Goal: Information Seeking & Learning: Learn about a topic

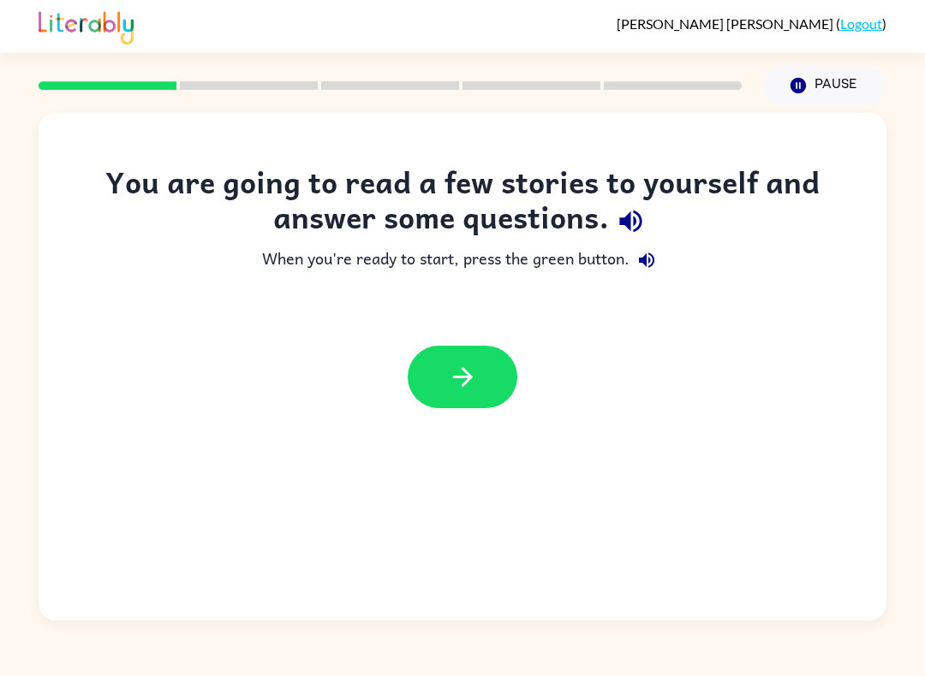
click at [490, 390] on button "button" at bounding box center [463, 377] width 110 height 62
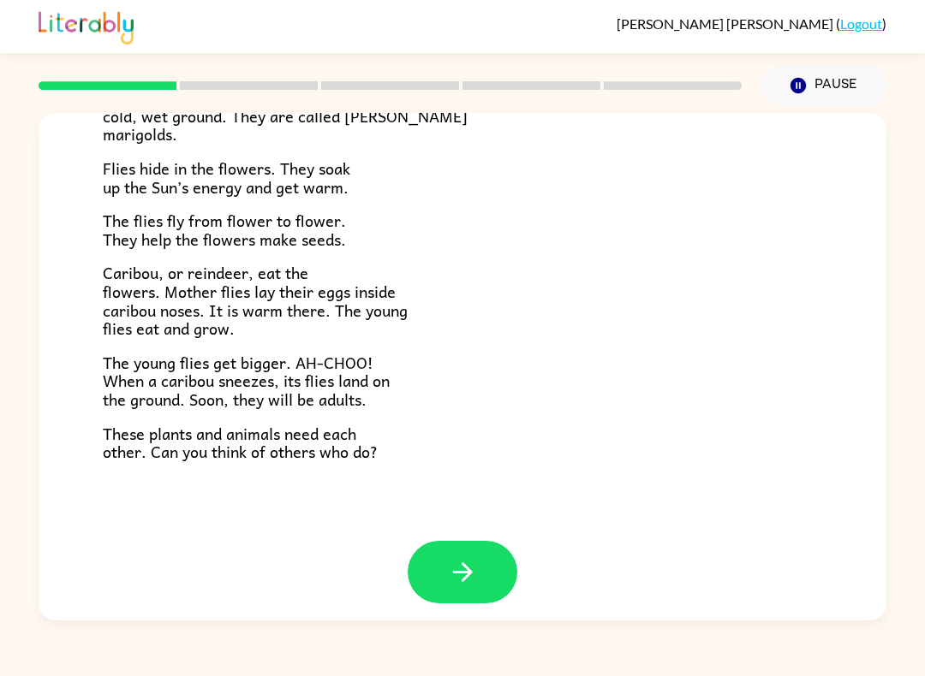
scroll to position [321, 0]
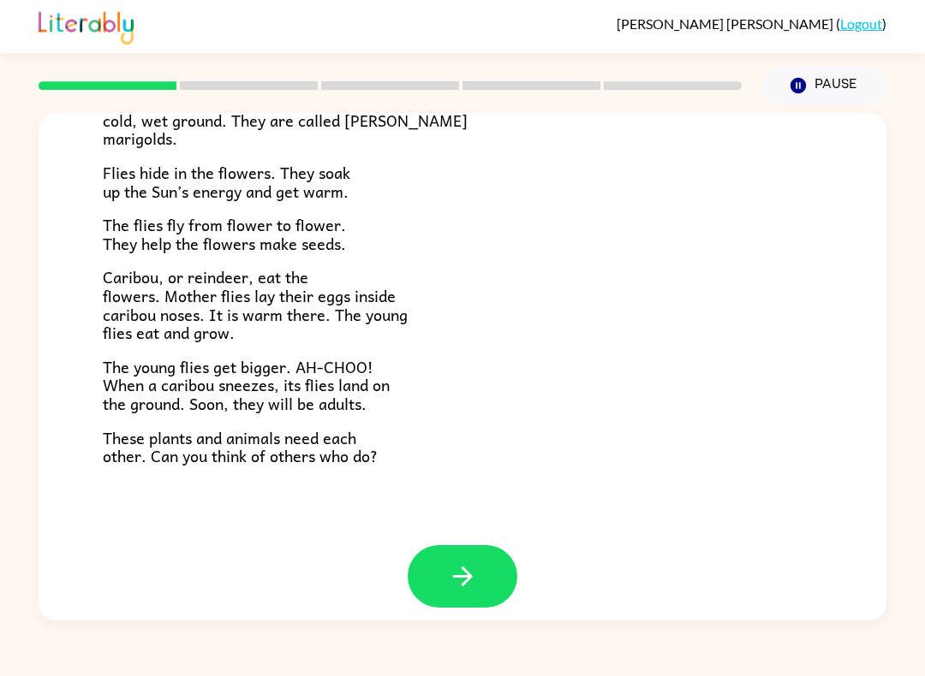
click at [478, 570] on button "button" at bounding box center [463, 576] width 110 height 62
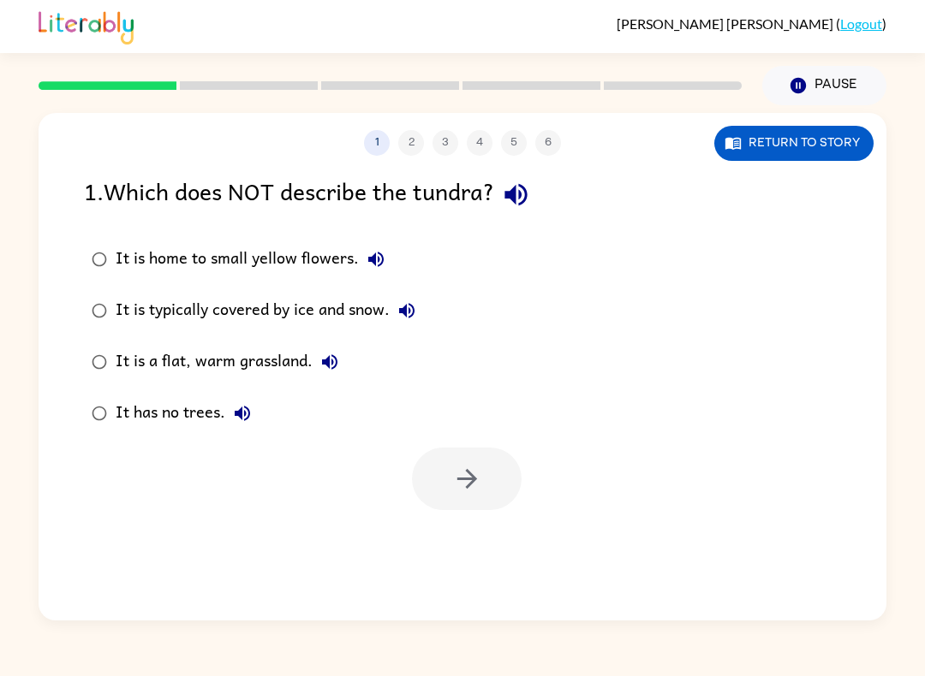
scroll to position [0, 0]
click at [482, 521] on div "1 2 3 4 5 6 Return to story 1 . Which does NOT describe the tundra? It is home …" at bounding box center [463, 367] width 848 height 508
click at [483, 470] on button "button" at bounding box center [467, 479] width 110 height 62
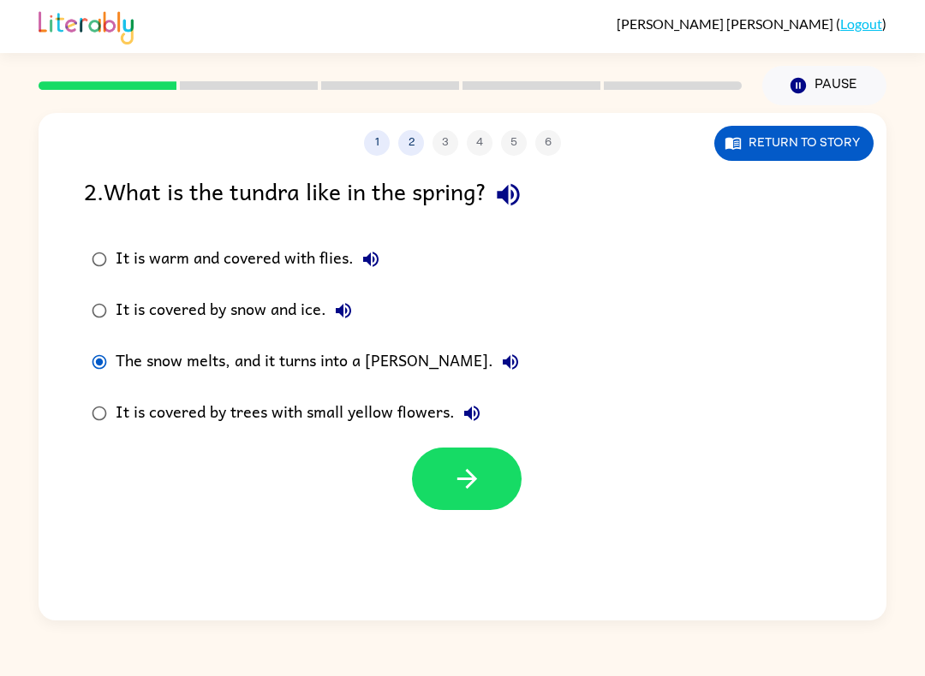
click at [447, 485] on button "button" at bounding box center [467, 479] width 110 height 62
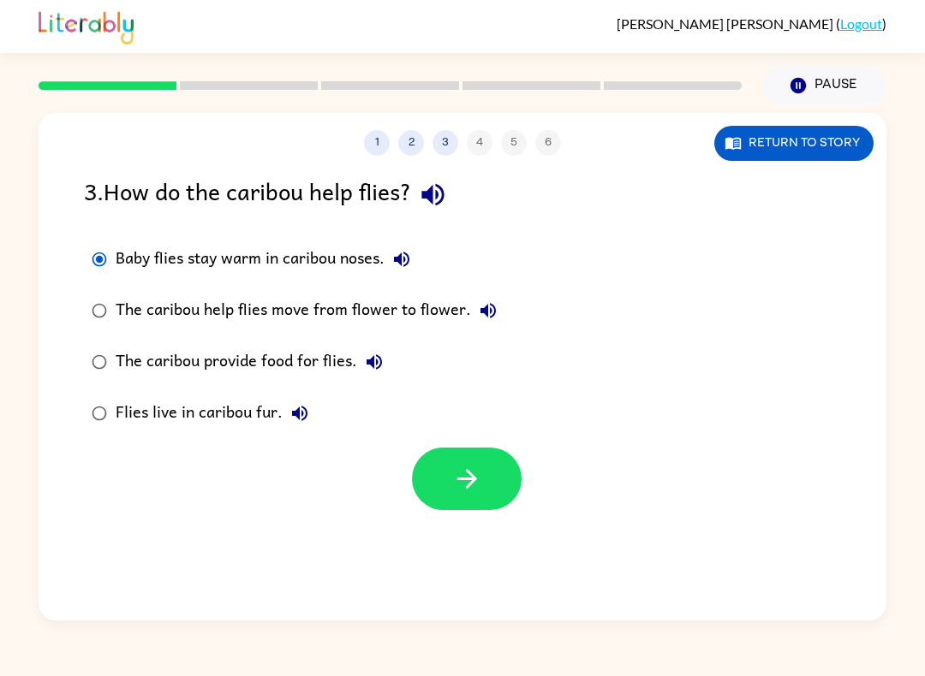
click at [473, 508] on button "button" at bounding box center [467, 479] width 110 height 62
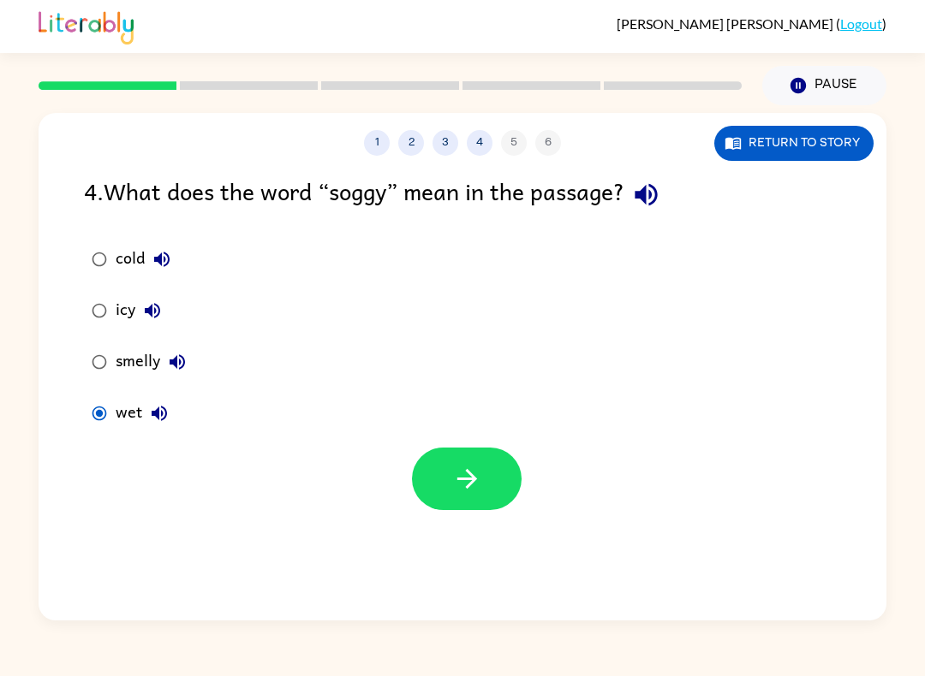
click at [482, 500] on button "button" at bounding box center [467, 479] width 110 height 62
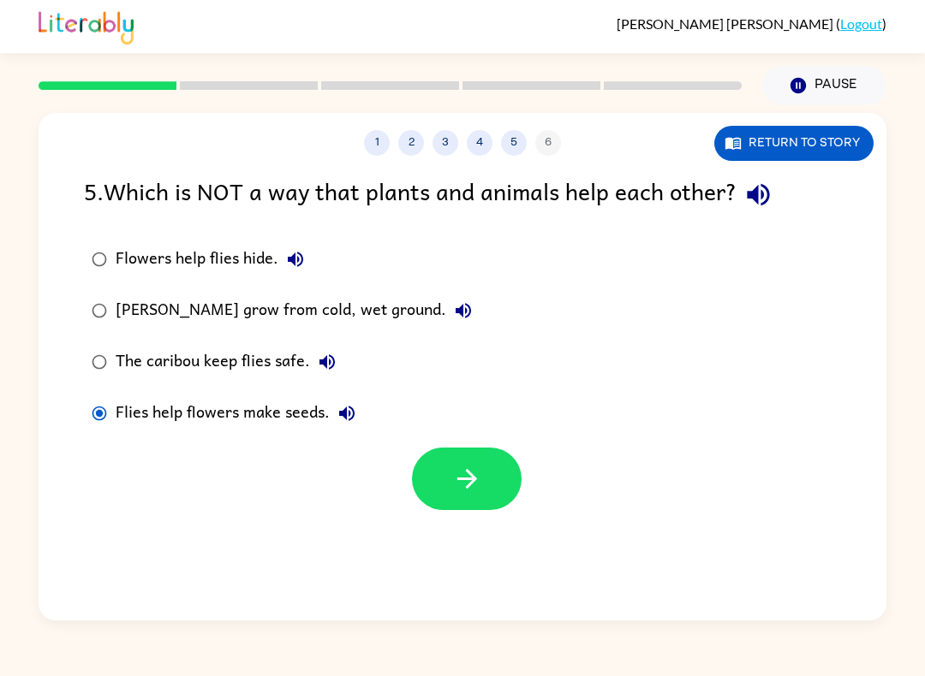
click at [80, 243] on label "Flowers help flies hide." at bounding box center [281, 259] width 414 height 51
click at [462, 498] on button "button" at bounding box center [467, 479] width 110 height 62
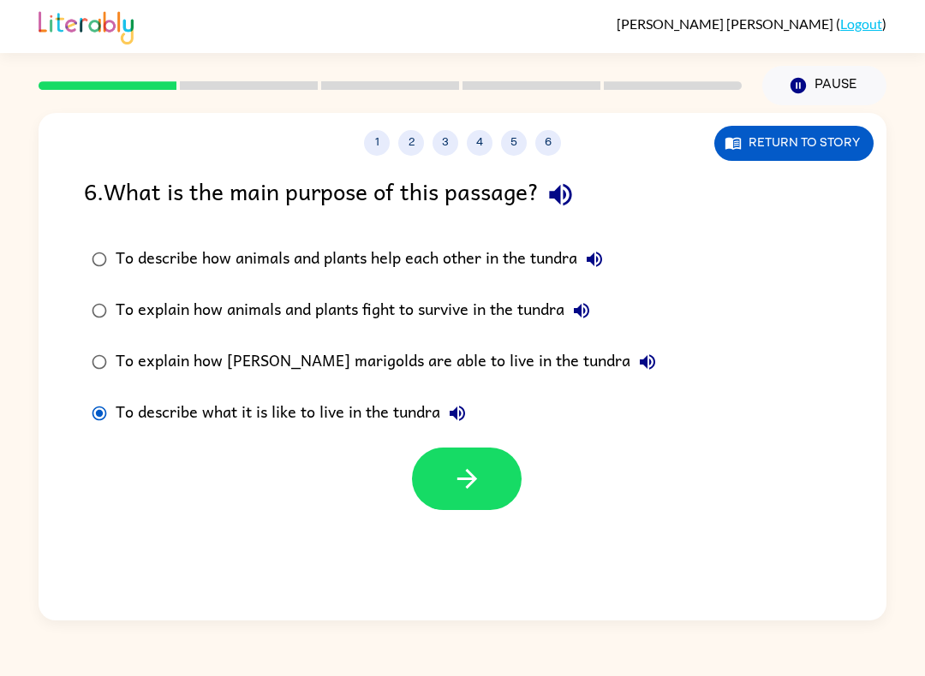
click at [451, 509] on button "button" at bounding box center [467, 479] width 110 height 62
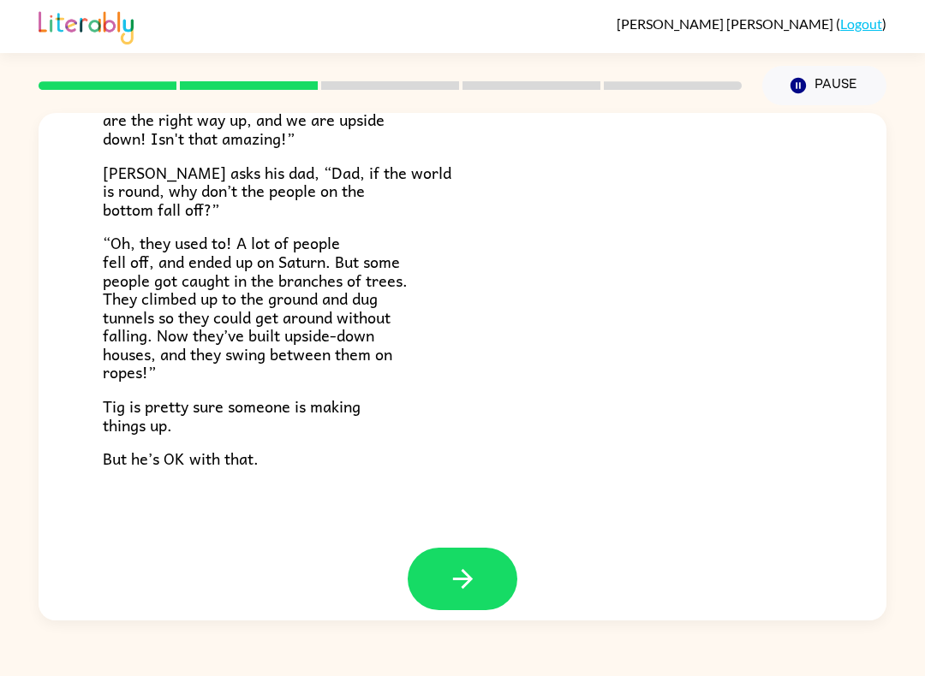
scroll to position [462, 0]
click at [487, 570] on button "button" at bounding box center [463, 580] width 110 height 62
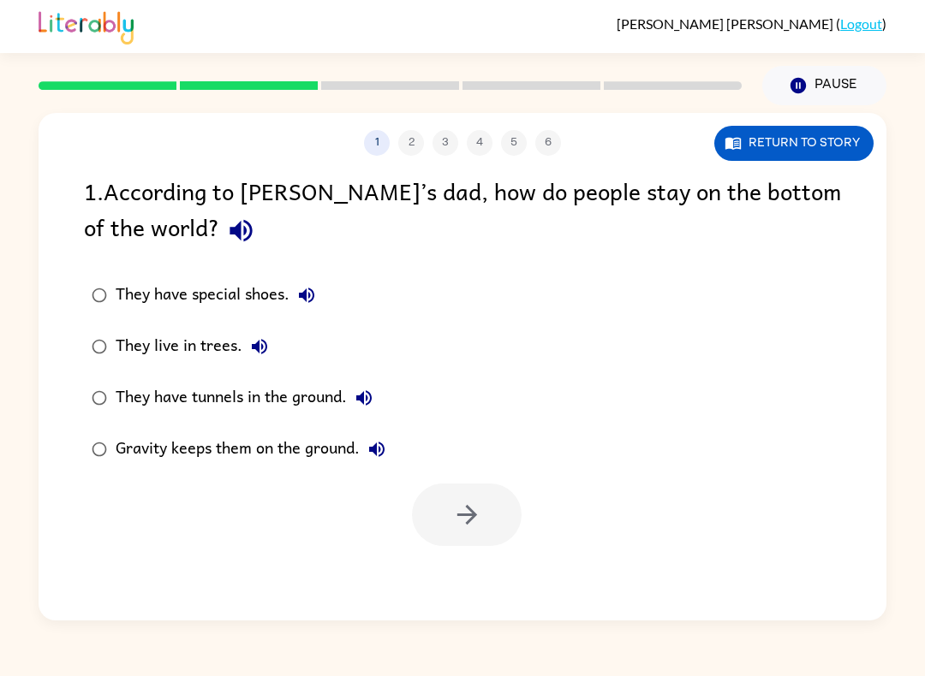
scroll to position [0, 0]
click at [544, 525] on div at bounding box center [463, 510] width 848 height 71
click at [473, 521] on icon "button" at bounding box center [467, 515] width 30 height 30
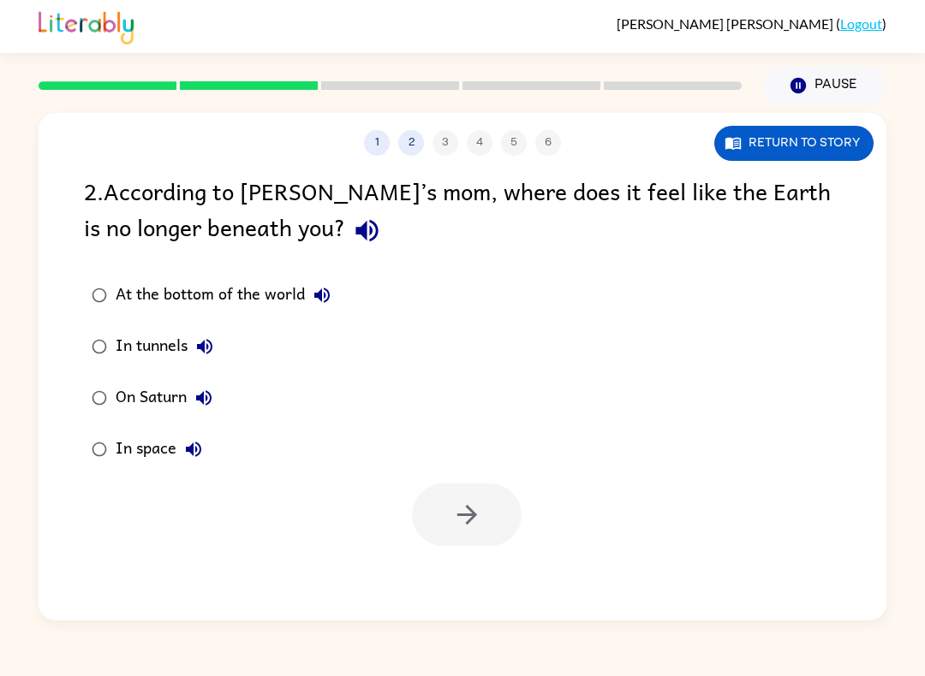
click at [330, 309] on button "At the bottom of the world" at bounding box center [322, 295] width 34 height 34
click at [222, 342] on button "In tunnels" at bounding box center [204, 347] width 34 height 34
click at [215, 383] on div "On Saturn" at bounding box center [168, 398] width 105 height 34
click at [218, 406] on button "On Saturn" at bounding box center [204, 398] width 34 height 34
click at [205, 457] on button "In space" at bounding box center [193, 449] width 34 height 34
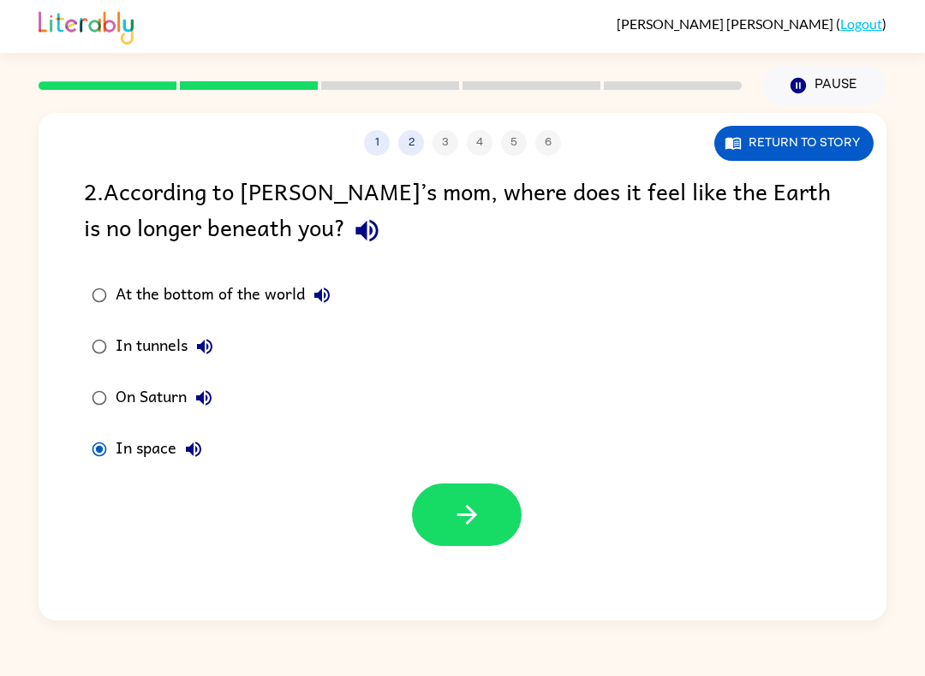
click at [186, 455] on icon "button" at bounding box center [193, 449] width 21 height 21
click at [497, 531] on button "button" at bounding box center [467, 515] width 110 height 62
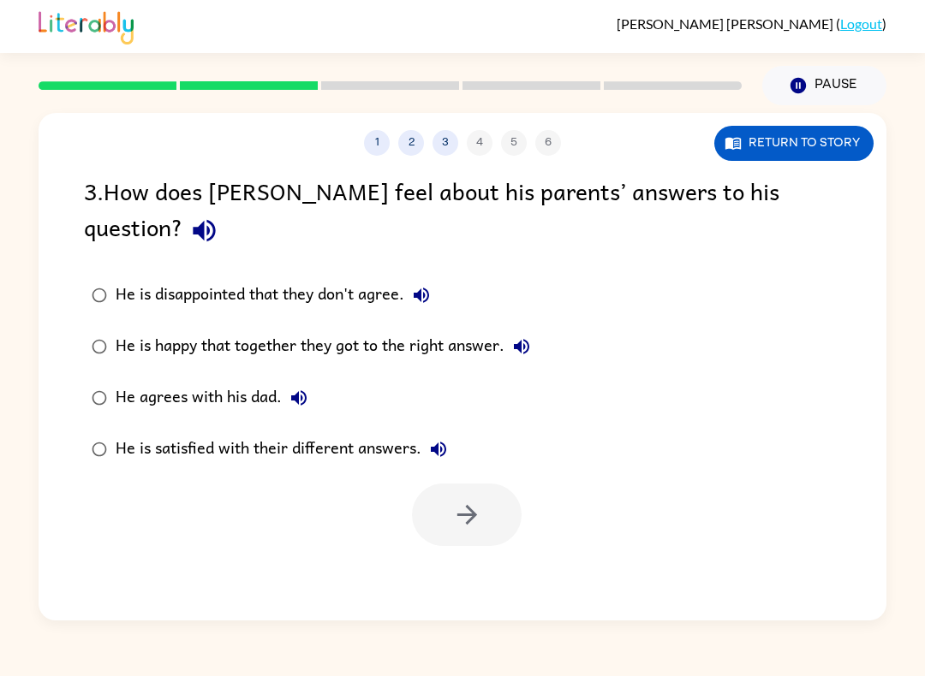
click at [57, 421] on div "3 . How does Tig feel about his parents’ answers to his question? He is disappo…" at bounding box center [463, 359] width 848 height 373
click at [470, 500] on icon "button" at bounding box center [467, 515] width 30 height 30
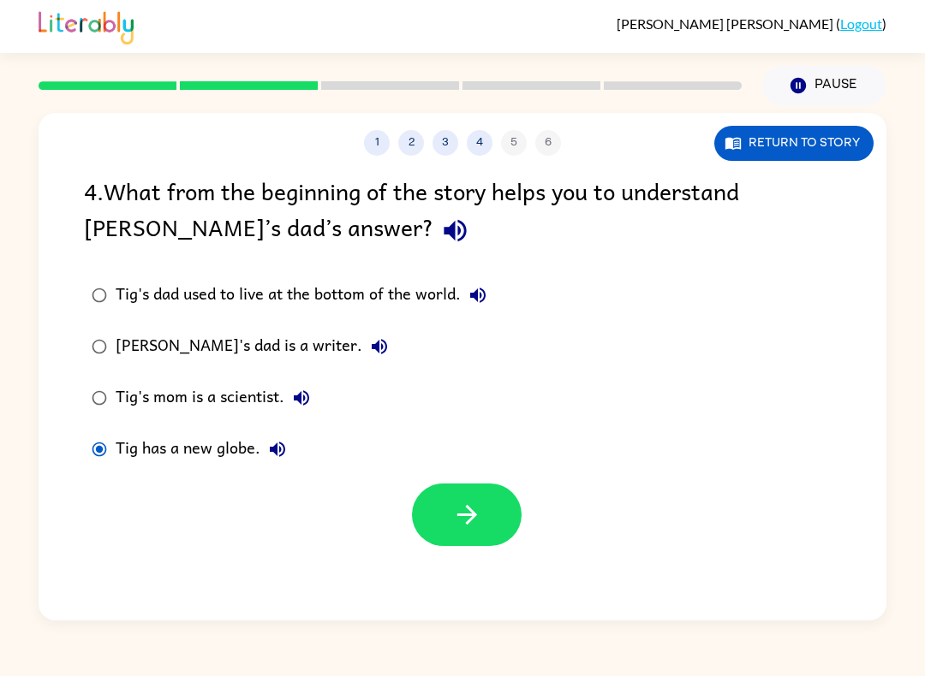
click at [463, 541] on button "button" at bounding box center [467, 515] width 110 height 62
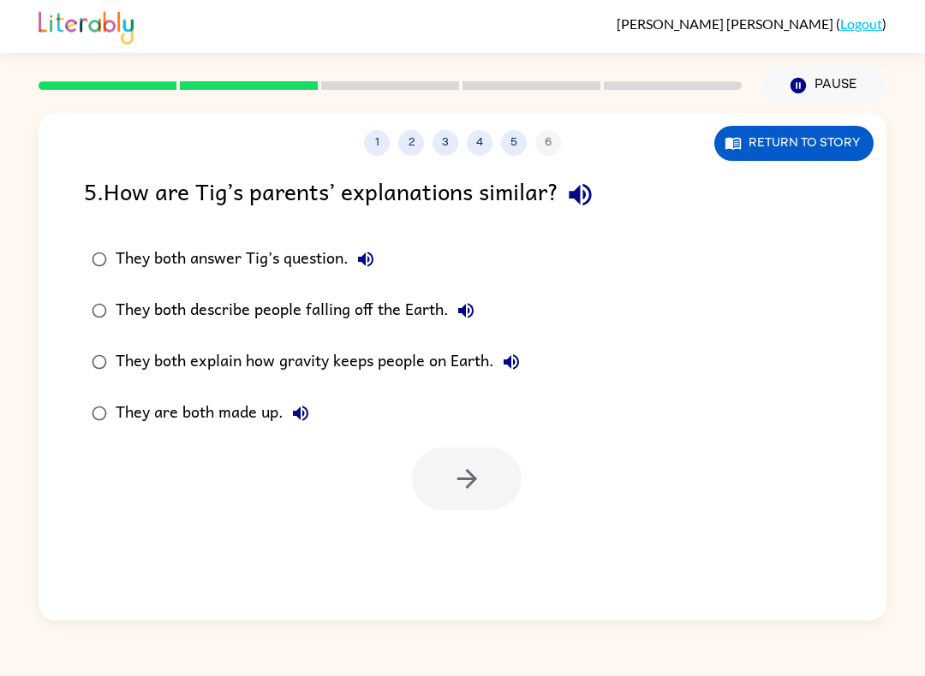
click at [383, 265] on button "They both answer Tig’s question." at bounding box center [365, 259] width 34 height 34
click at [467, 303] on icon "button" at bounding box center [465, 310] width 21 height 21
click at [583, 315] on div "They both answer Tig’s question. They both describe people falling off the Eart…" at bounding box center [485, 336] width 802 height 205
click at [520, 366] on icon "button" at bounding box center [511, 362] width 21 height 21
click at [290, 421] on icon "button" at bounding box center [300, 413] width 21 height 21
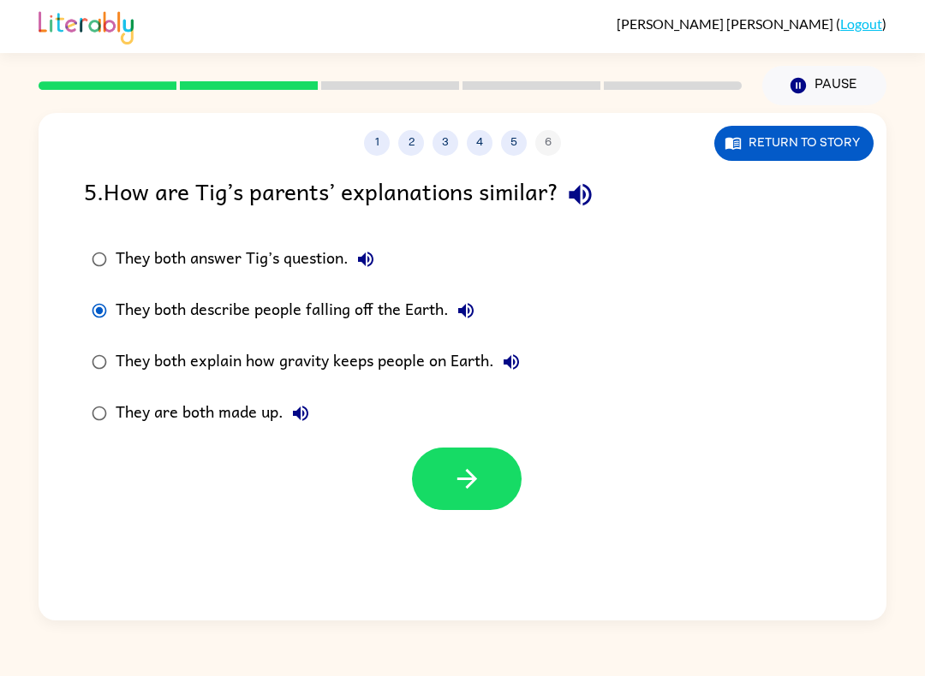
click at [482, 482] on button "button" at bounding box center [467, 479] width 110 height 62
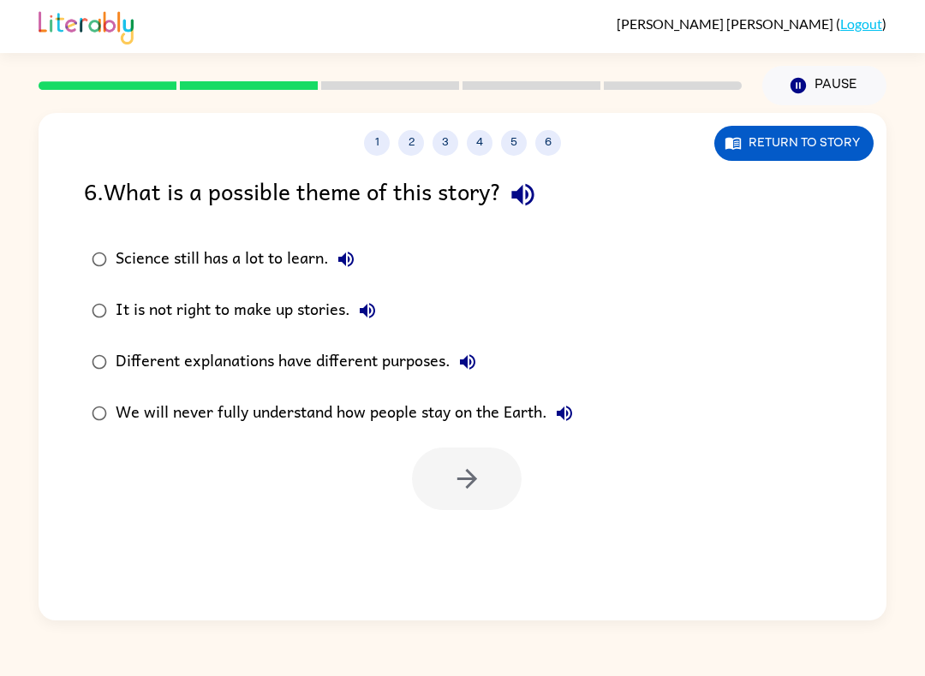
click at [568, 181] on div "6 . What is a possible theme of this story?" at bounding box center [462, 195] width 757 height 44
click at [568, 180] on div "6 . What is a possible theme of this story?" at bounding box center [462, 195] width 757 height 44
click at [527, 199] on icon "button" at bounding box center [522, 195] width 22 height 22
click at [568, 427] on button "We will never fully understand how people stay on the Earth." at bounding box center [564, 413] width 34 height 34
click at [556, 427] on button "We will never fully understand how people stay on the Earth." at bounding box center [564, 413] width 34 height 34
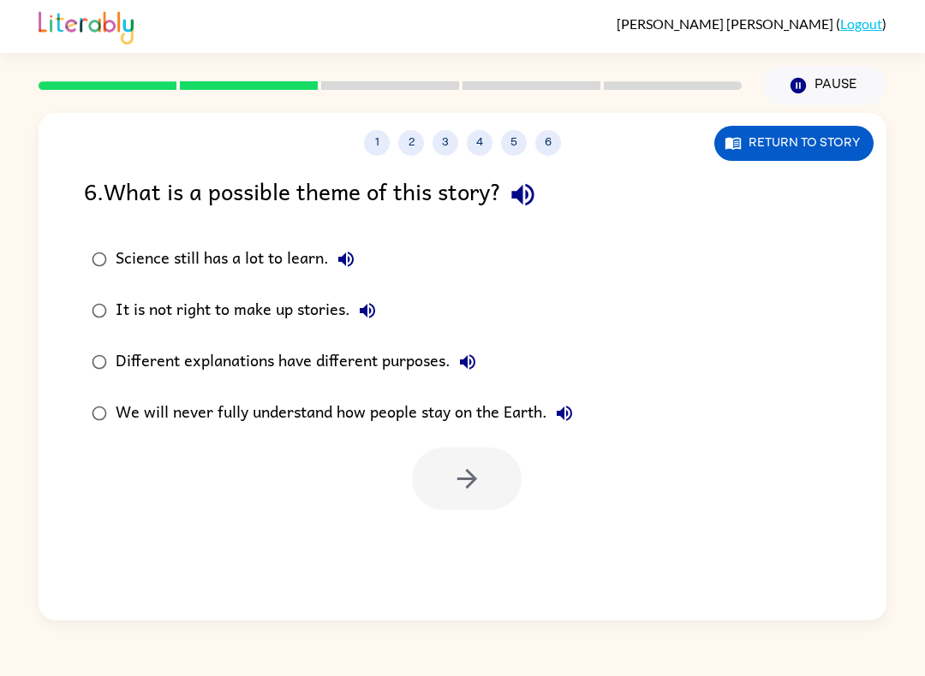
click at [581, 419] on button "We will never fully understand how people stay on the Earth." at bounding box center [564, 413] width 34 height 34
click at [124, 418] on div "We will never fully understand how people stay on the Earth." at bounding box center [349, 413] width 466 height 34
click at [491, 509] on button "button" at bounding box center [467, 479] width 110 height 62
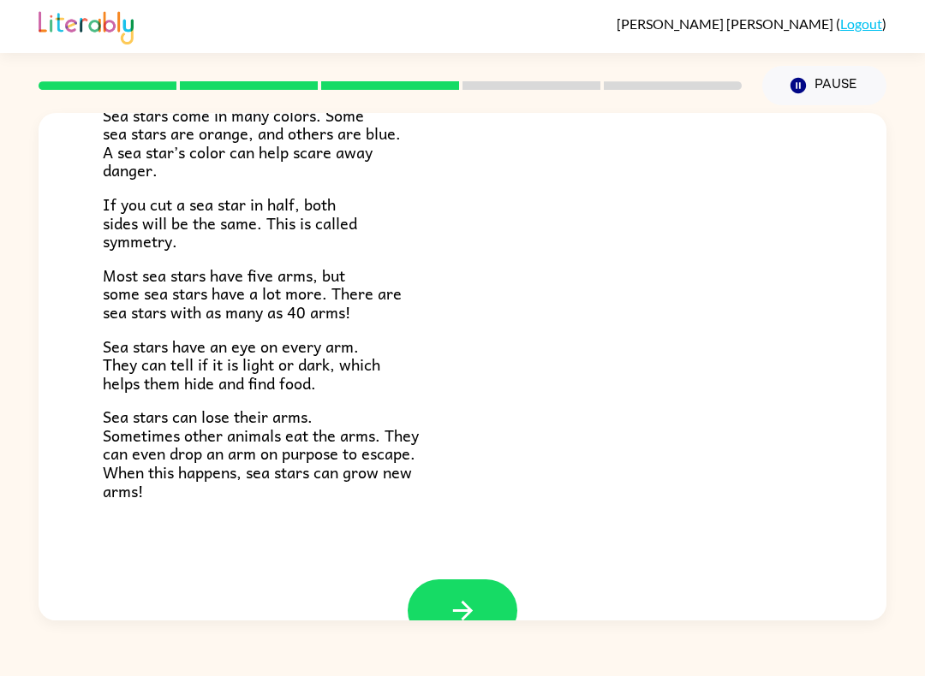
scroll to position [449, 0]
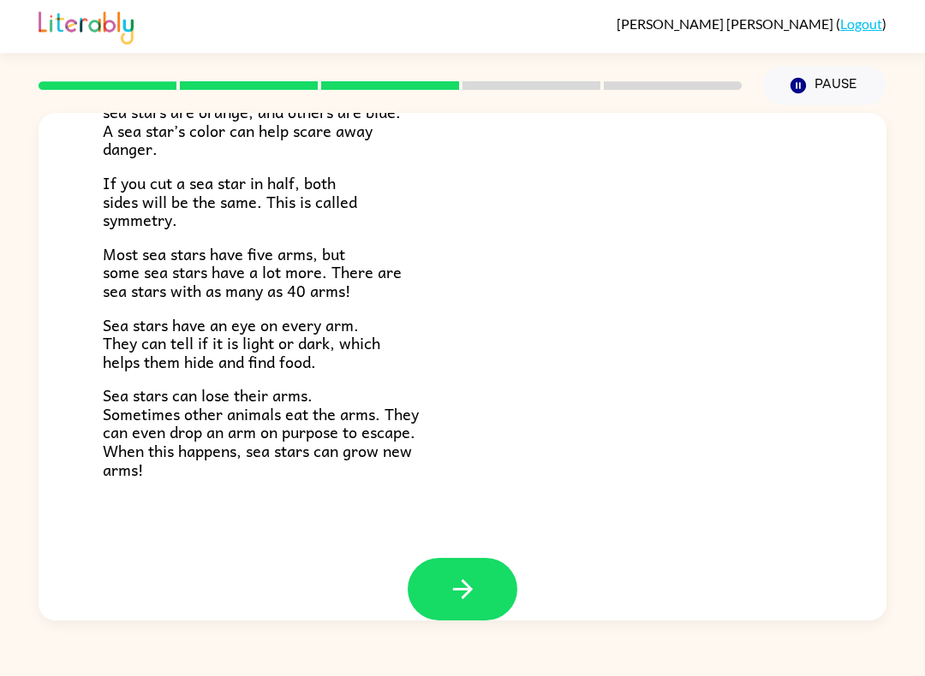
click at [461, 574] on icon "button" at bounding box center [463, 589] width 30 height 30
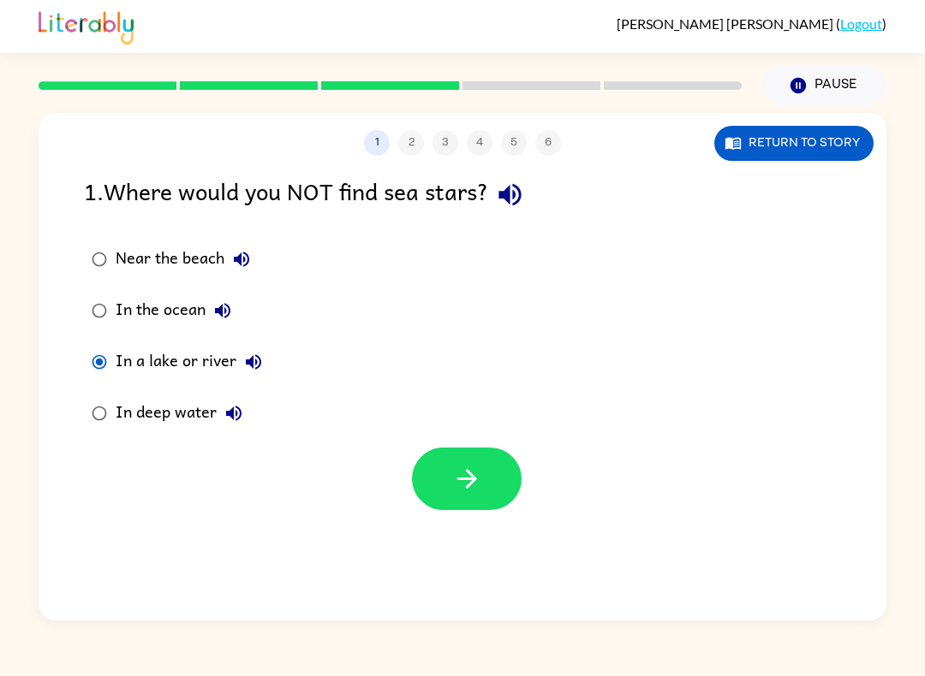
click at [488, 493] on button "button" at bounding box center [467, 479] width 110 height 62
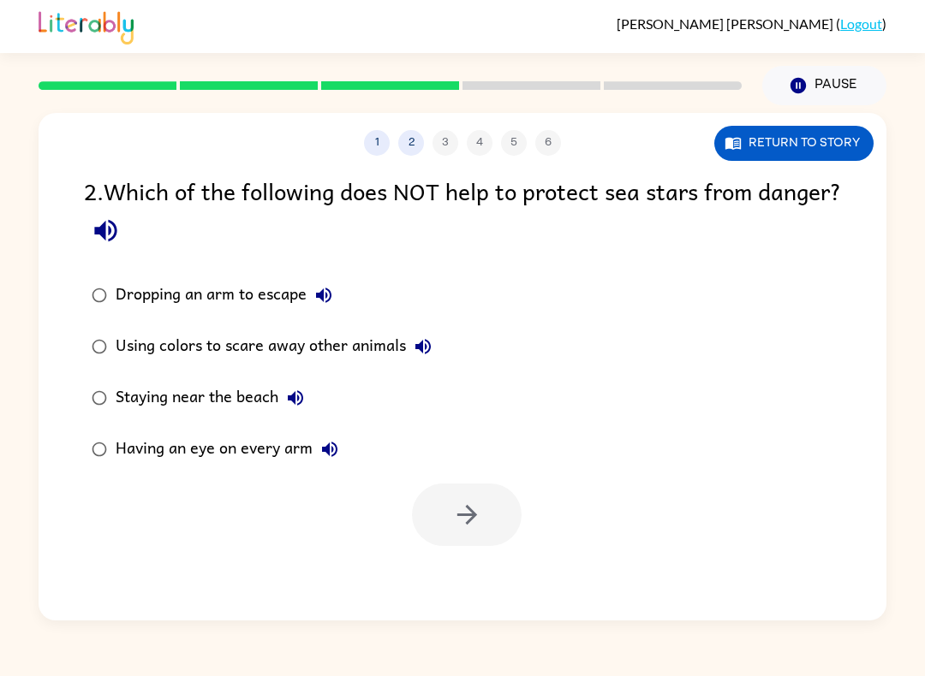
click at [121, 241] on icon "button" at bounding box center [106, 231] width 30 height 30
click at [116, 235] on icon "button" at bounding box center [105, 231] width 22 height 22
click at [121, 233] on icon "button" at bounding box center [106, 231] width 30 height 30
click at [436, 350] on button "Using colors to scare away other animals" at bounding box center [423, 347] width 34 height 34
click at [459, 501] on button "button" at bounding box center [467, 515] width 110 height 62
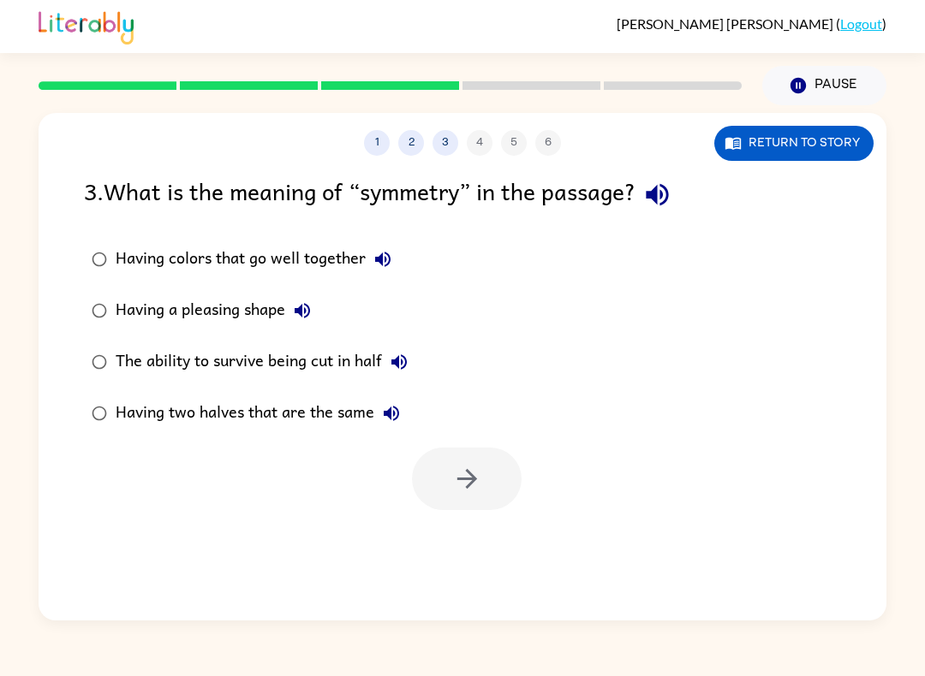
click at [696, 233] on div "3 . What is the meaning of “symmetry” in the passage? Having colors that go wel…" at bounding box center [463, 341] width 848 height 337
click at [650, 192] on icon "button" at bounding box center [657, 195] width 30 height 30
click at [401, 408] on icon "button" at bounding box center [391, 413] width 21 height 21
click at [486, 482] on button "button" at bounding box center [467, 479] width 110 height 62
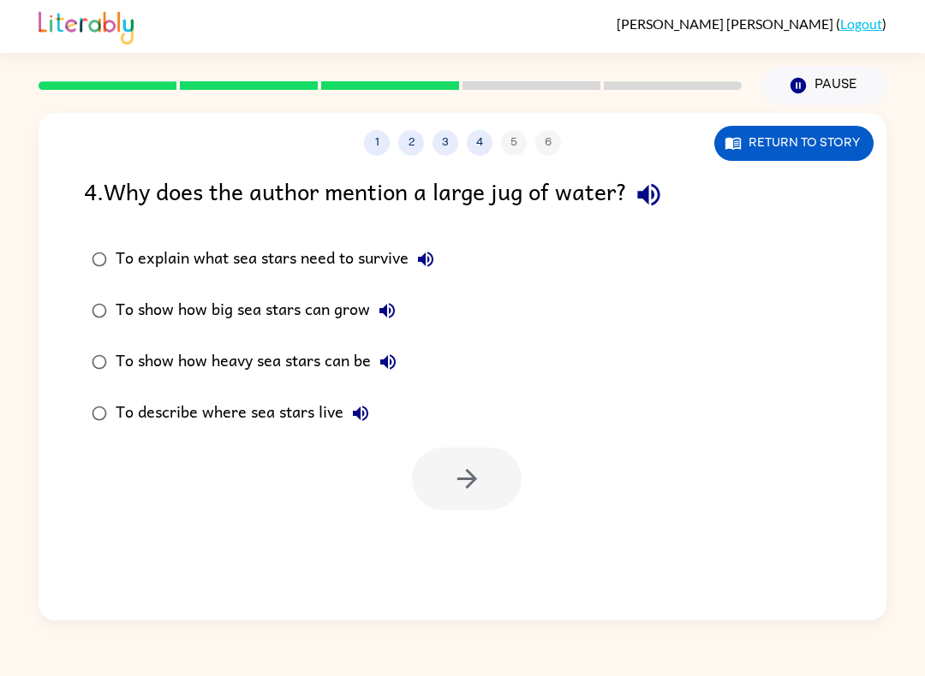
click at [661, 210] on icon "button" at bounding box center [649, 195] width 30 height 30
click at [515, 193] on div "4 . Why does the author mention a large jug of water?" at bounding box center [462, 195] width 757 height 44
click at [374, 365] on button "To show how heavy sea stars can be" at bounding box center [388, 362] width 34 height 34
click at [474, 464] on button "button" at bounding box center [467, 479] width 110 height 62
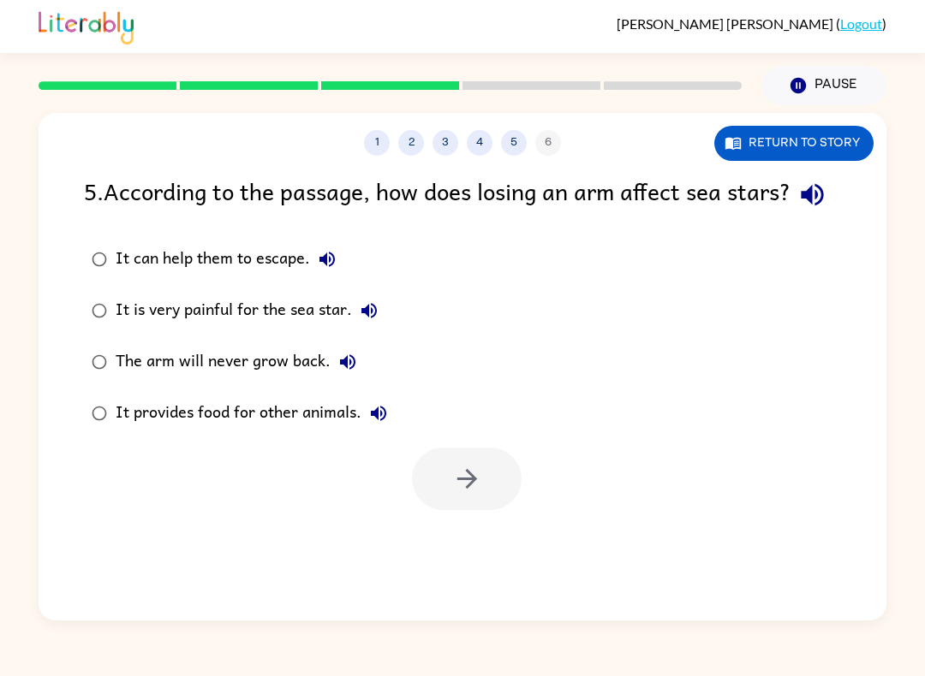
click at [800, 206] on icon "button" at bounding box center [811, 195] width 22 height 22
click at [327, 270] on icon "button" at bounding box center [327, 259] width 21 height 21
click at [489, 510] on button "button" at bounding box center [467, 479] width 110 height 62
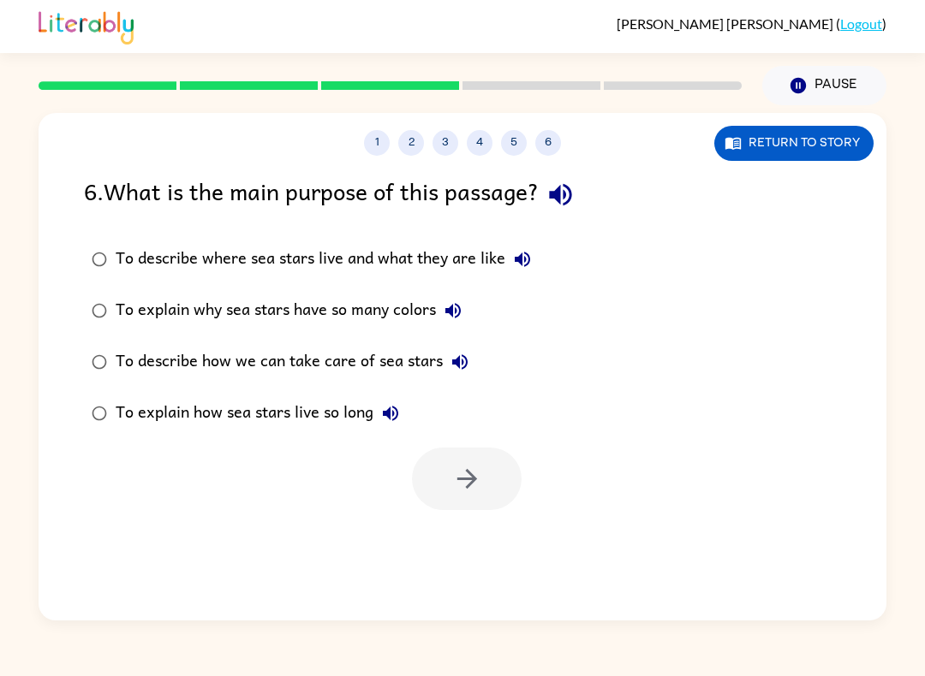
click at [578, 166] on div "1 2 3 4 5 6 Return to story 6 . What is the main purpose of this passage? To de…" at bounding box center [463, 367] width 848 height 508
click at [573, 181] on icon "button" at bounding box center [560, 195] width 30 height 30
click at [515, 253] on icon "button" at bounding box center [522, 259] width 21 height 21
click at [88, 224] on div "6 . What is the main purpose of this passage? To describe where sea stars live …" at bounding box center [463, 341] width 848 height 337
click at [102, 239] on label "To describe where sea stars live and what they are like" at bounding box center [310, 259] width 473 height 51
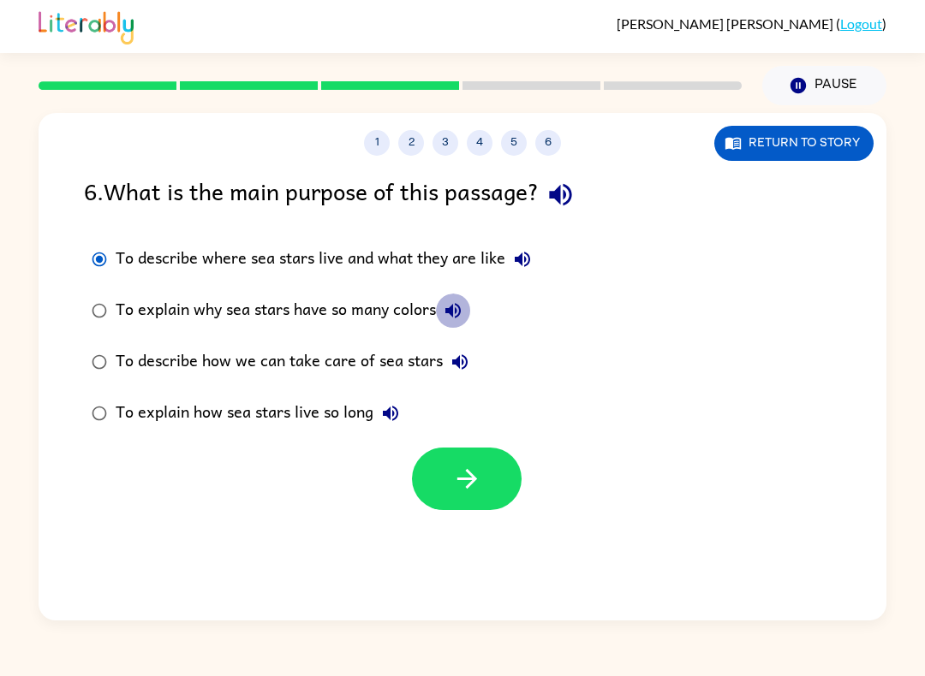
click at [454, 311] on icon "button" at bounding box center [452, 310] width 15 height 15
click at [467, 357] on icon "button" at bounding box center [459, 362] width 21 height 21
click at [390, 409] on icon "button" at bounding box center [390, 413] width 21 height 21
click at [497, 471] on button "button" at bounding box center [467, 479] width 110 height 62
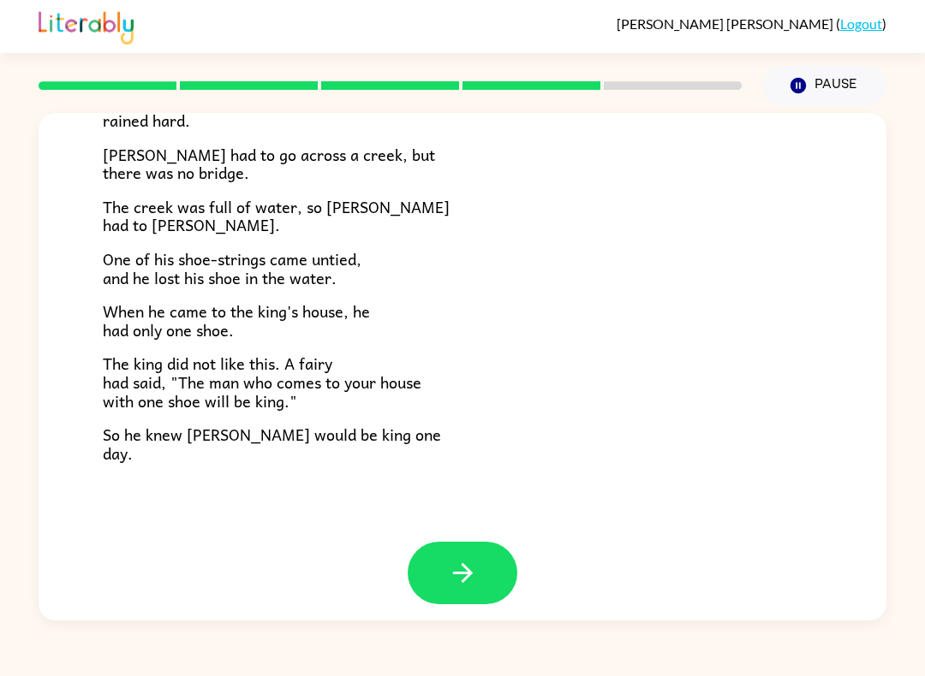
scroll to position [265, 0]
click at [461, 572] on icon "button" at bounding box center [463, 574] width 30 height 30
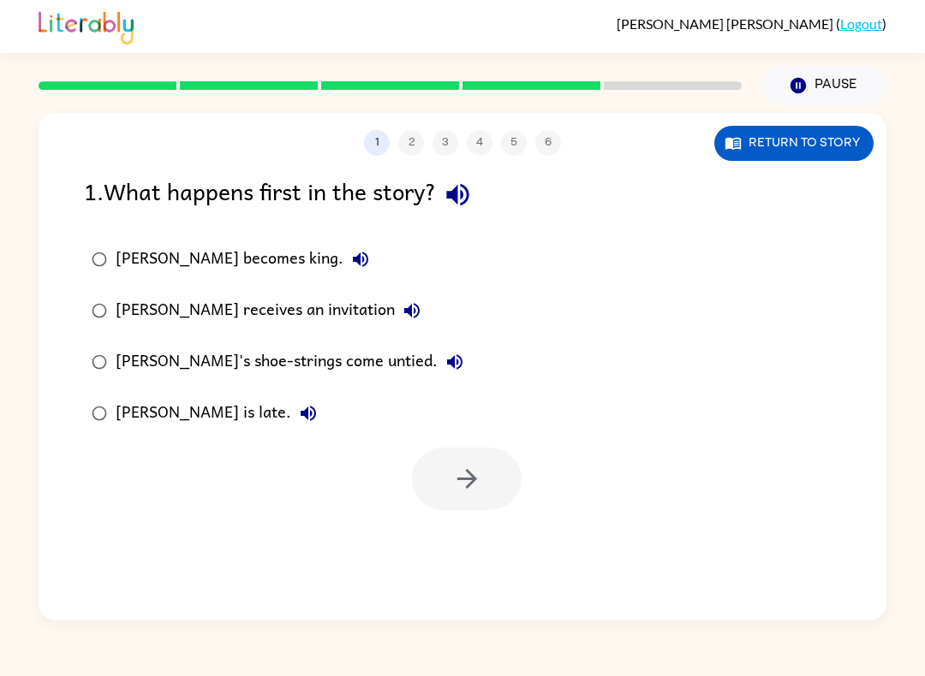
scroll to position [0, 0]
click at [353, 261] on icon "button" at bounding box center [360, 259] width 15 height 15
click at [404, 314] on icon "button" at bounding box center [411, 310] width 15 height 15
click at [437, 350] on button "Jason's shoe-strings come untied." at bounding box center [454, 362] width 34 height 34
click at [291, 416] on button "Jason is late." at bounding box center [308, 413] width 34 height 34
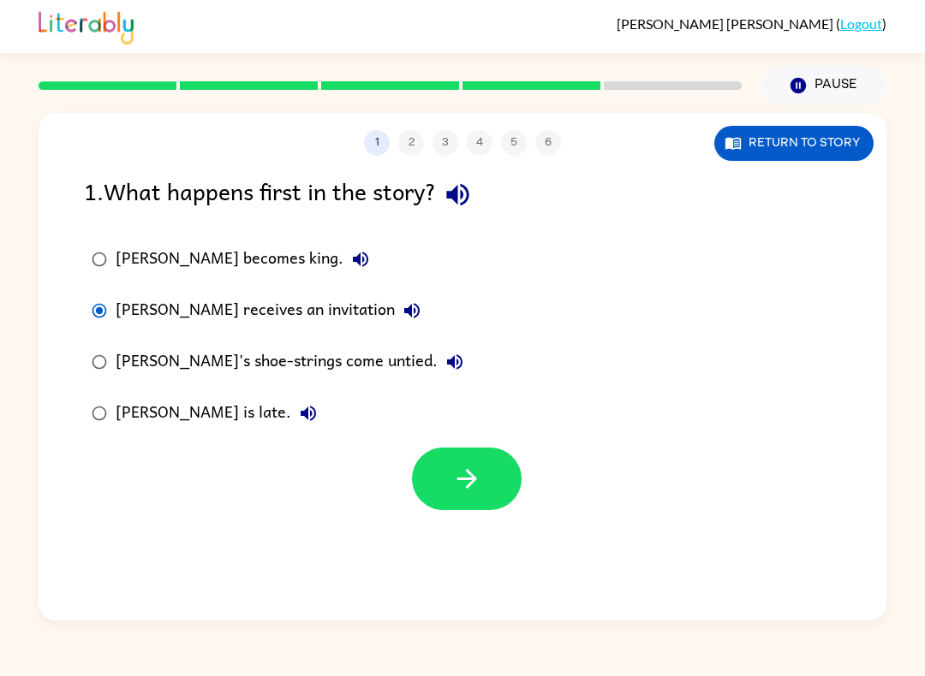
click at [491, 460] on button "button" at bounding box center [467, 479] width 110 height 62
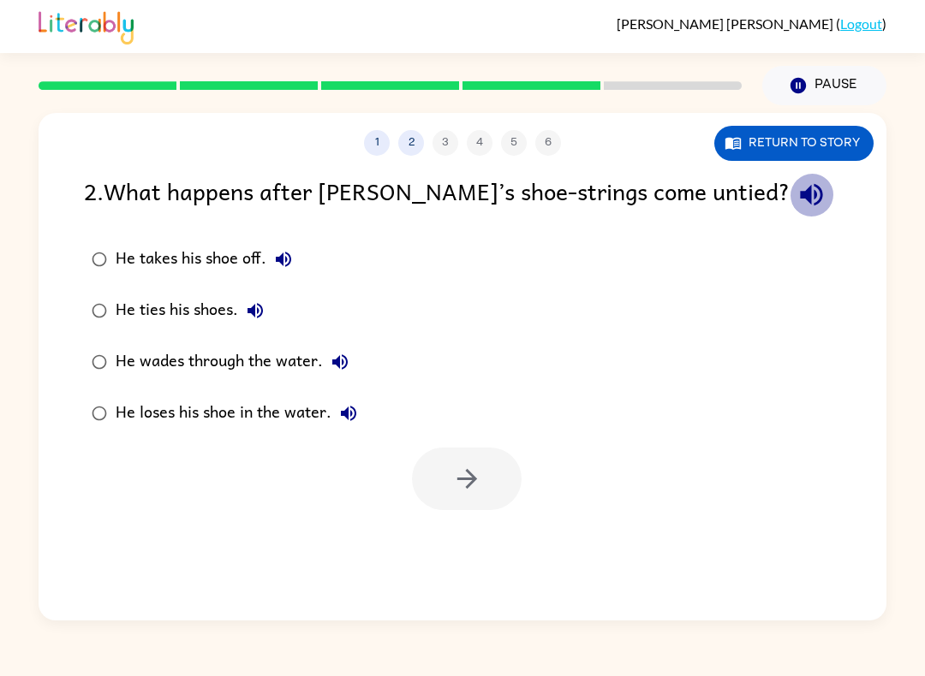
click at [796, 203] on icon "button" at bounding box center [811, 195] width 30 height 30
click at [294, 257] on button "He takes his shoe off." at bounding box center [283, 259] width 34 height 34
click at [267, 303] on button "He ties his shoes." at bounding box center [255, 311] width 34 height 34
click at [353, 356] on button "He wades through the water." at bounding box center [340, 362] width 34 height 34
click at [360, 405] on button "He loses his shoe in the water." at bounding box center [348, 413] width 34 height 34
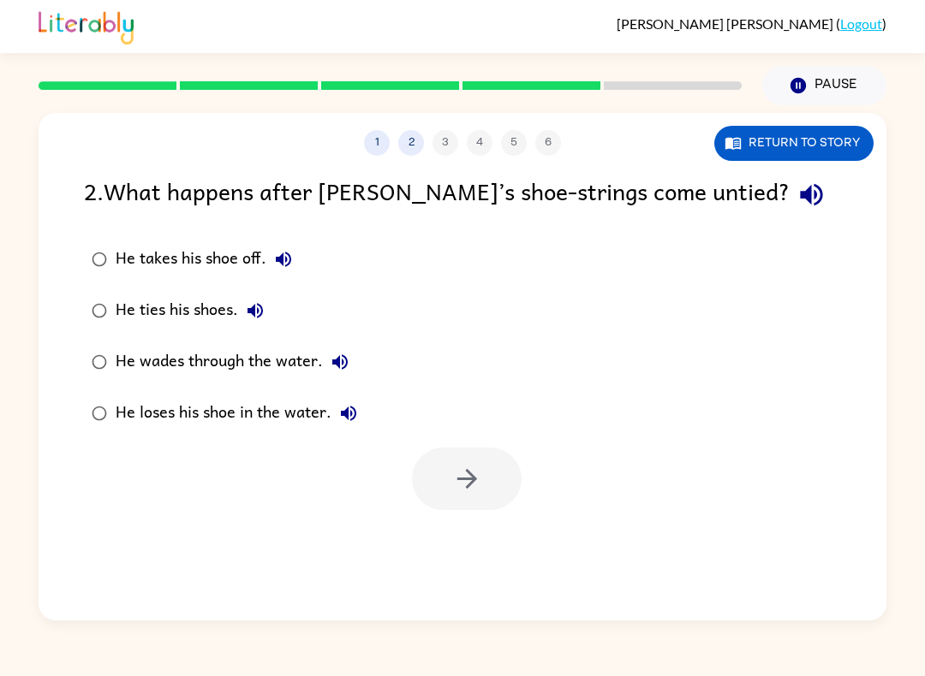
click at [360, 402] on button "He loses his shoe in the water." at bounding box center [348, 413] width 34 height 34
click at [367, 399] on label "He loses his shoe in the water." at bounding box center [224, 413] width 300 height 51
click at [470, 452] on button "button" at bounding box center [467, 479] width 110 height 62
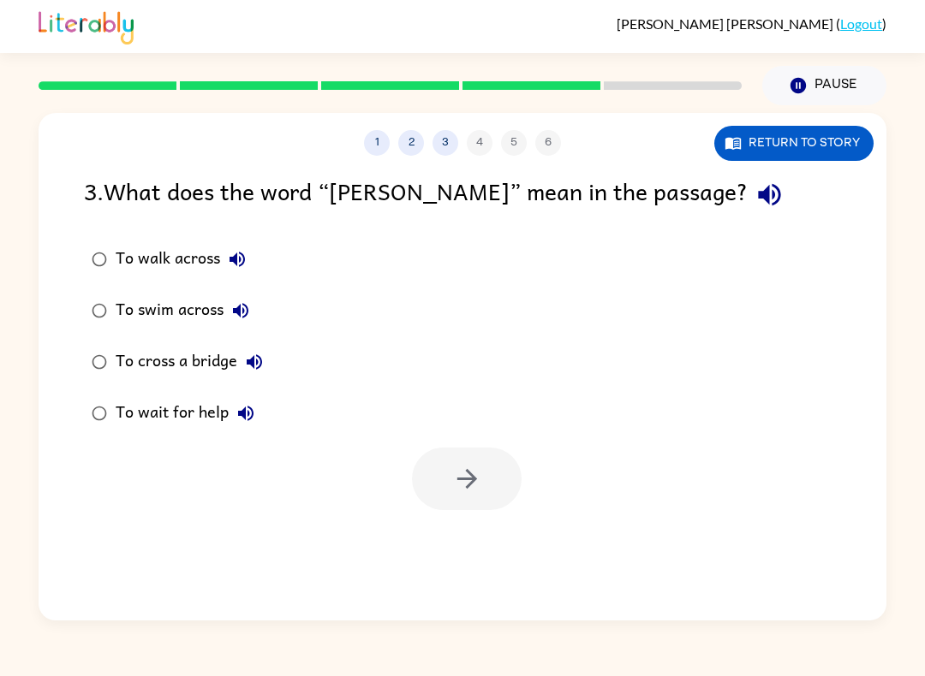
click at [758, 194] on icon "button" at bounding box center [769, 195] width 22 height 22
click at [241, 253] on icon "button" at bounding box center [237, 259] width 21 height 21
click at [255, 302] on button "To swim across" at bounding box center [240, 311] width 34 height 34
click at [245, 308] on icon "button" at bounding box center [240, 310] width 21 height 21
click at [485, 494] on button "button" at bounding box center [467, 479] width 110 height 62
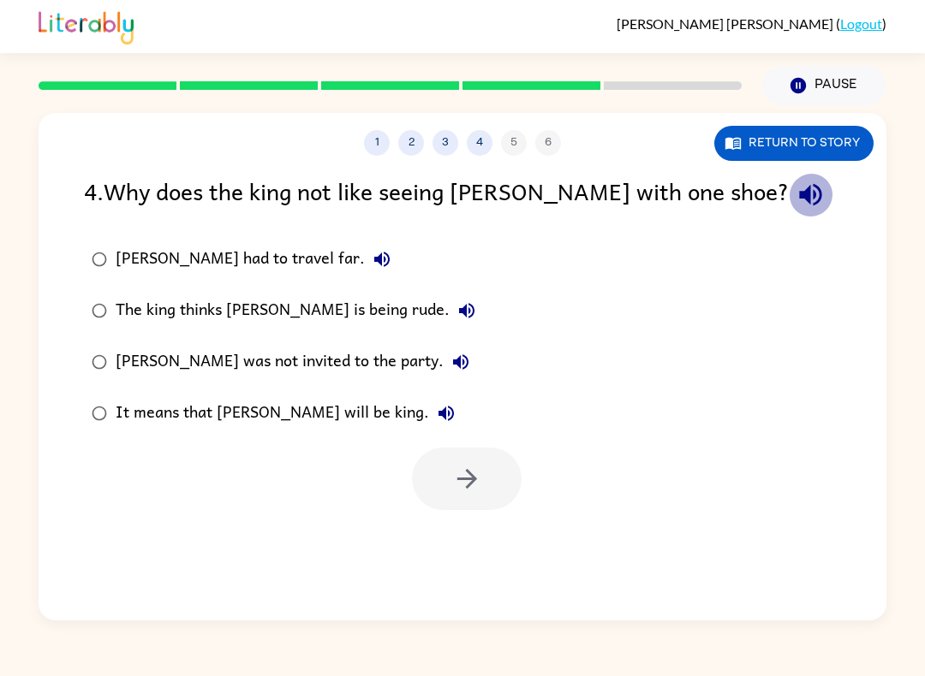
click at [795, 193] on icon "button" at bounding box center [810, 195] width 30 height 30
click at [372, 253] on icon "button" at bounding box center [382, 259] width 21 height 21
click at [456, 301] on icon "button" at bounding box center [466, 310] width 21 height 21
click at [450, 366] on icon "button" at bounding box center [460, 362] width 21 height 21
click at [436, 412] on icon "button" at bounding box center [446, 413] width 21 height 21
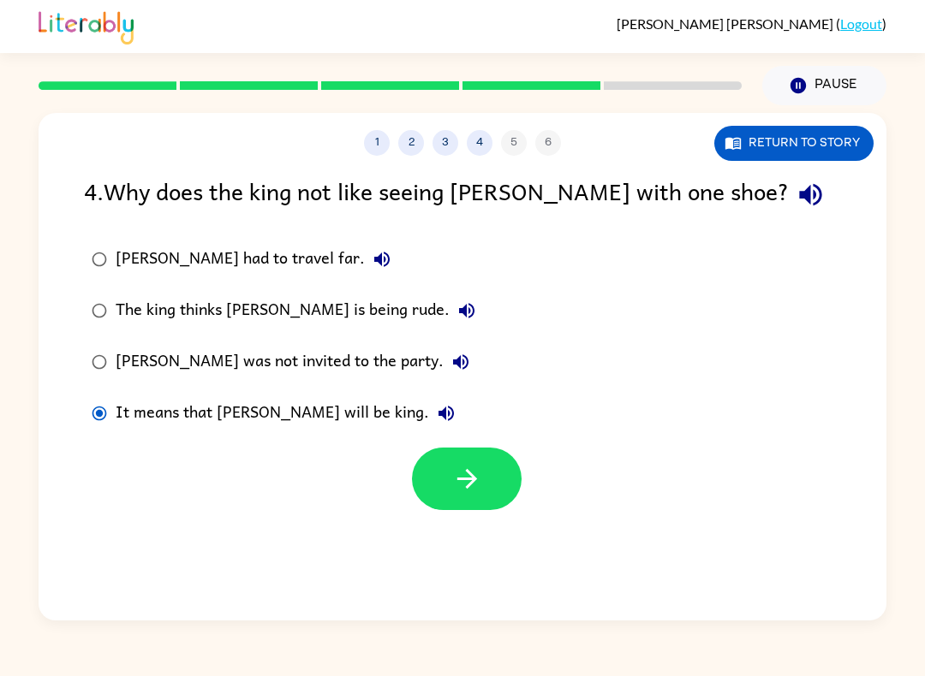
click at [486, 485] on button "button" at bounding box center [467, 479] width 110 height 62
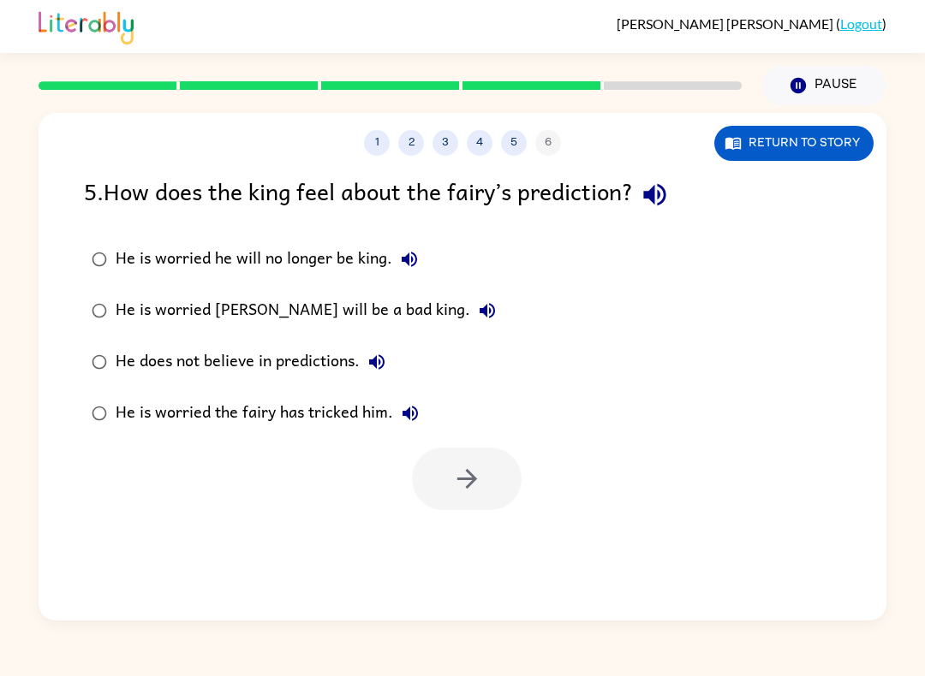
click at [667, 214] on button "button" at bounding box center [655, 195] width 44 height 44
click at [657, 199] on icon "button" at bounding box center [654, 195] width 22 height 22
click at [640, 188] on button "button" at bounding box center [655, 195] width 44 height 44
click at [435, 258] on label "He is worried he will no longer be king." at bounding box center [293, 259] width 438 height 51
click at [410, 247] on button "He is worried he will no longer be king." at bounding box center [409, 259] width 34 height 34
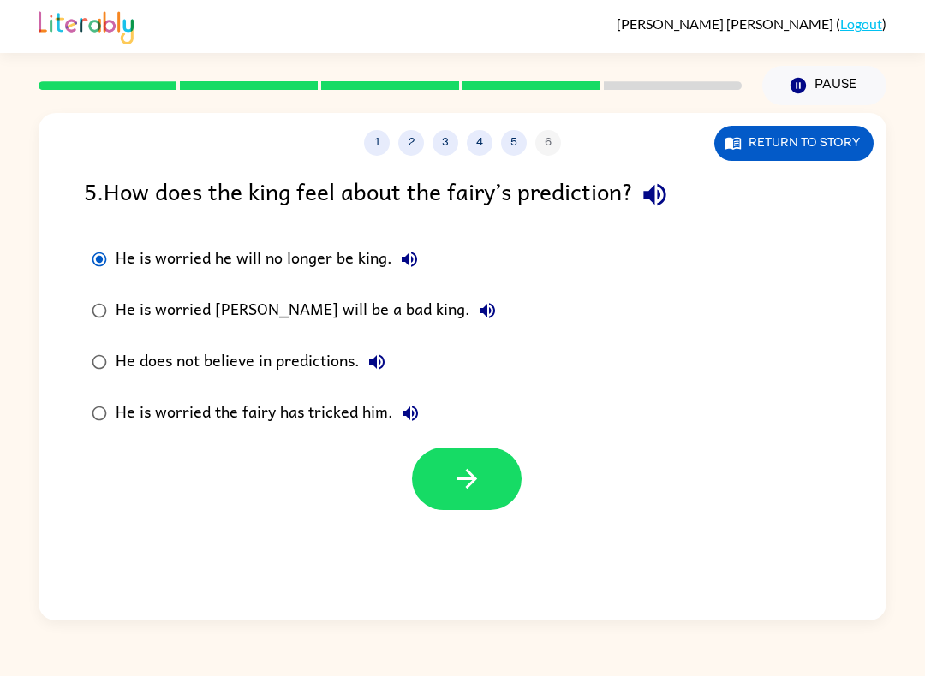
click at [484, 486] on button "button" at bounding box center [467, 479] width 110 height 62
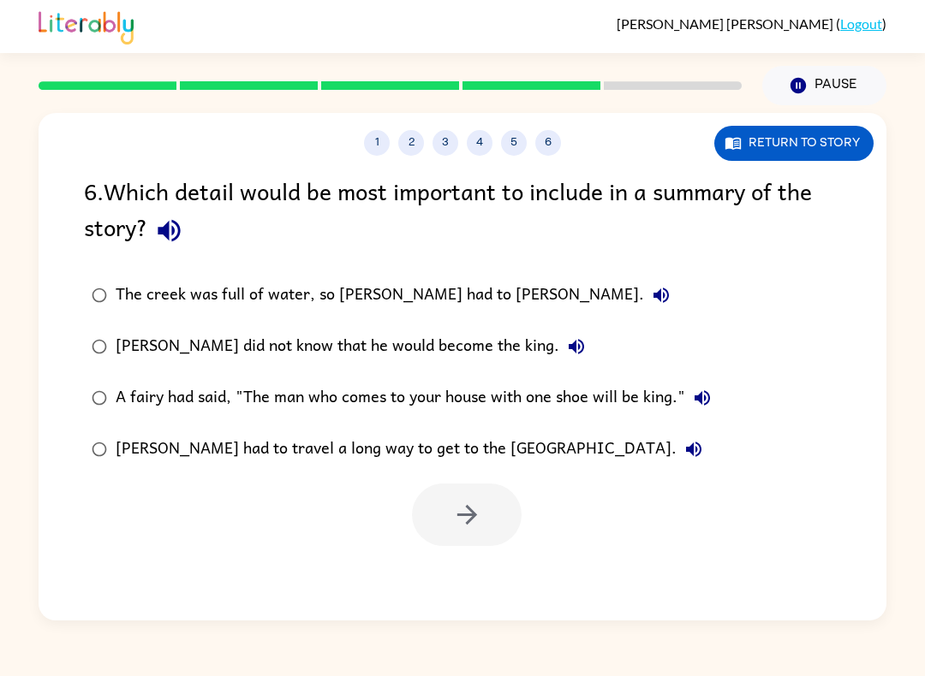
click at [160, 239] on icon "button" at bounding box center [169, 231] width 30 height 30
click at [644, 286] on button "The creek was full of water, so Jason had to wade." at bounding box center [661, 295] width 34 height 34
click at [566, 352] on icon "button" at bounding box center [576, 346] width 21 height 21
click at [717, 403] on button "A fairy had said, "The man who comes to your house with one shoe will be king."" at bounding box center [702, 398] width 34 height 34
click at [699, 396] on icon "button" at bounding box center [702, 398] width 21 height 21
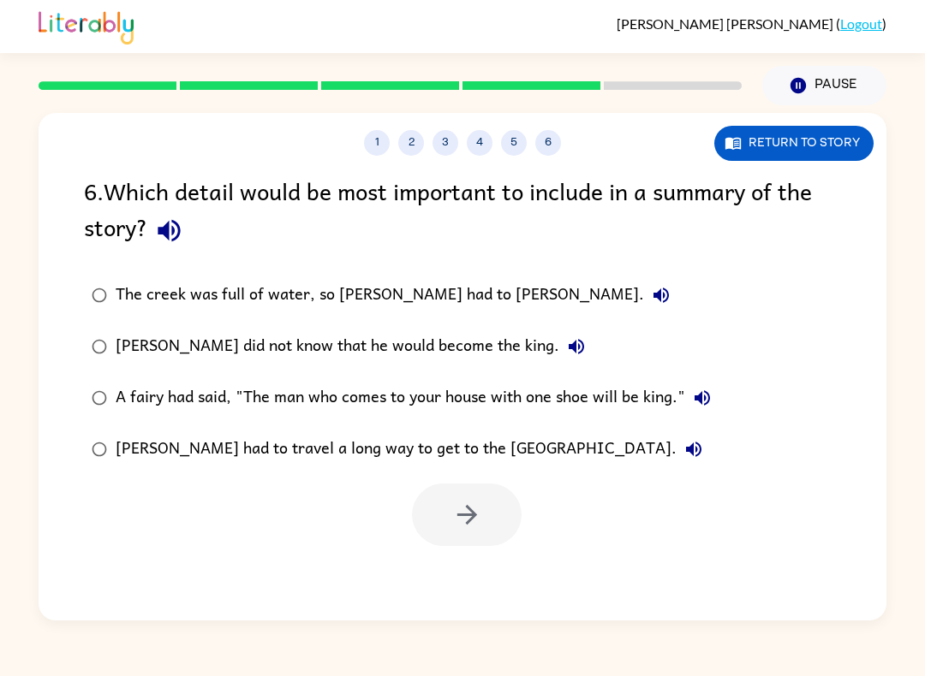
click at [703, 404] on icon "button" at bounding box center [701, 397] width 15 height 15
click at [728, 401] on label "A fairy had said, "The man who comes to your house with one shoe will be king."" at bounding box center [400, 397] width 653 height 51
click at [479, 526] on icon "button" at bounding box center [467, 515] width 30 height 30
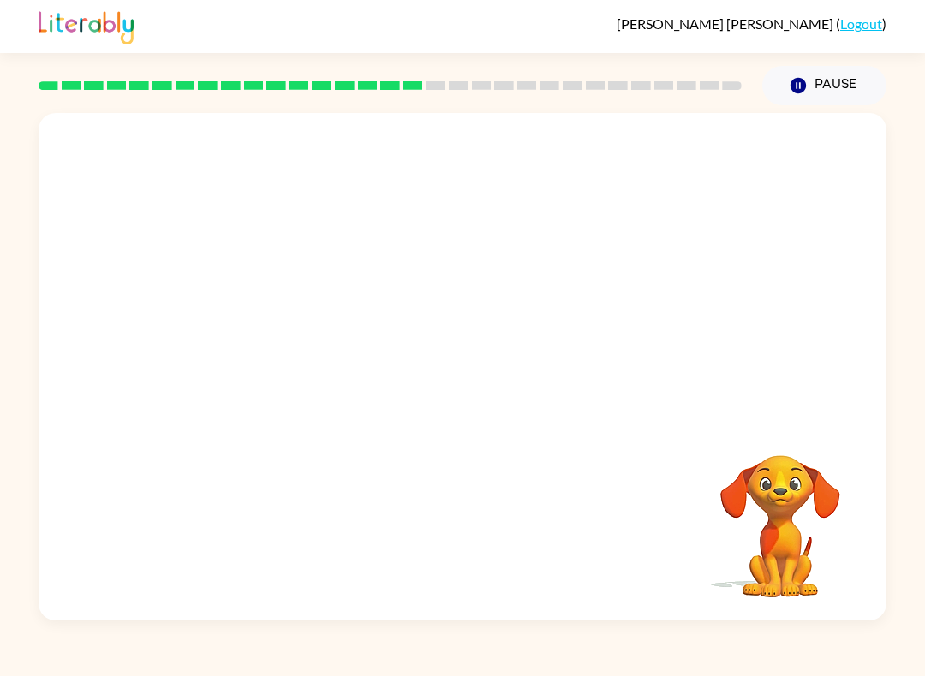
click at [259, 344] on video "Your browser must support playing .mp4 files to use Literably. Please try using…" at bounding box center [463, 266] width 848 height 306
click at [250, 341] on video "Your browser must support playing .mp4 files to use Literably. Please try using…" at bounding box center [463, 266] width 848 height 306
click at [270, 354] on video "Your browser must support playing .mp4 files to use Literably. Please try using…" at bounding box center [463, 266] width 848 height 306
click at [274, 375] on video "Your browser must support playing .mp4 files to use Literably. Please try using…" at bounding box center [463, 266] width 848 height 306
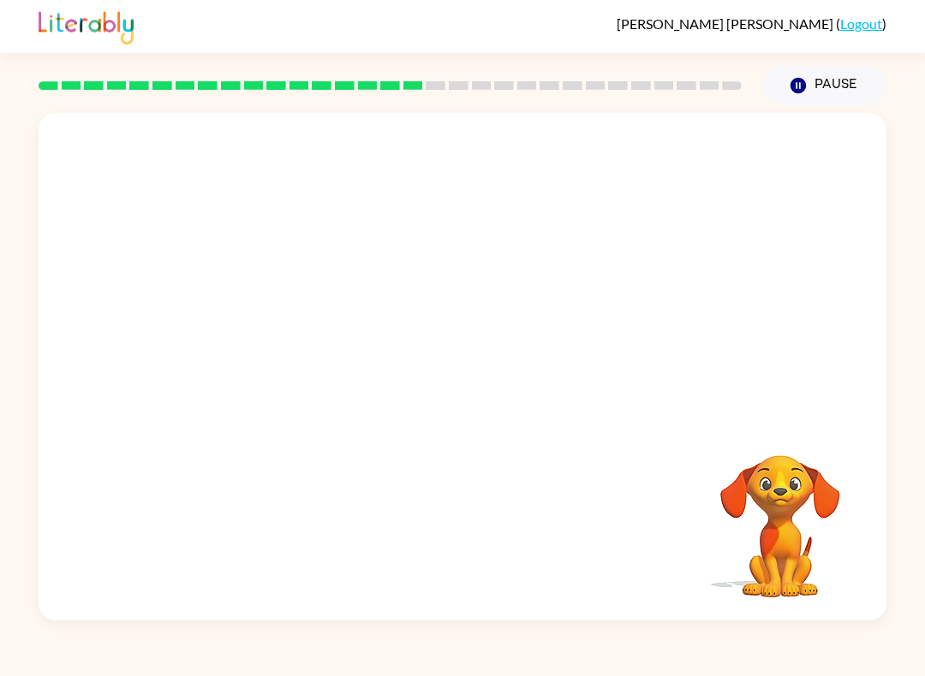
click at [289, 385] on video "Your browser must support playing .mp4 files to use Literably. Please try using…" at bounding box center [463, 266] width 848 height 306
click at [330, 328] on video "Your browser must support playing .mp4 files to use Literably. Please try using…" at bounding box center [463, 266] width 848 height 306
click at [495, 378] on div at bounding box center [463, 375] width 110 height 62
click at [494, 377] on div at bounding box center [463, 375] width 110 height 62
click at [473, 381] on div at bounding box center [463, 375] width 110 height 62
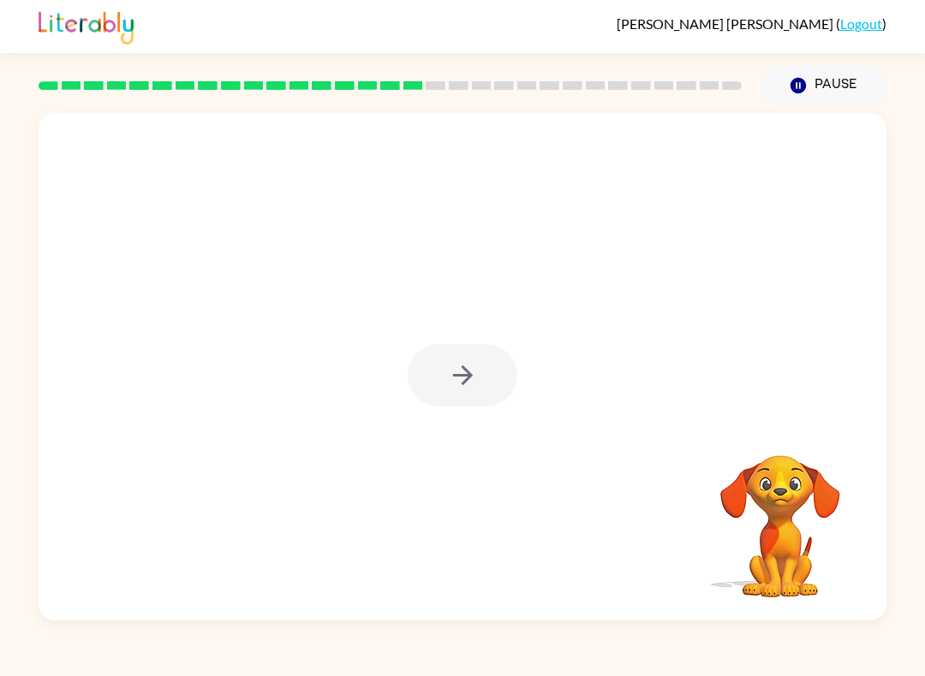
click at [472, 380] on div at bounding box center [463, 375] width 110 height 62
click at [466, 363] on div at bounding box center [463, 375] width 110 height 62
click at [457, 392] on div at bounding box center [463, 375] width 110 height 62
click at [476, 387] on icon "button" at bounding box center [463, 375] width 30 height 30
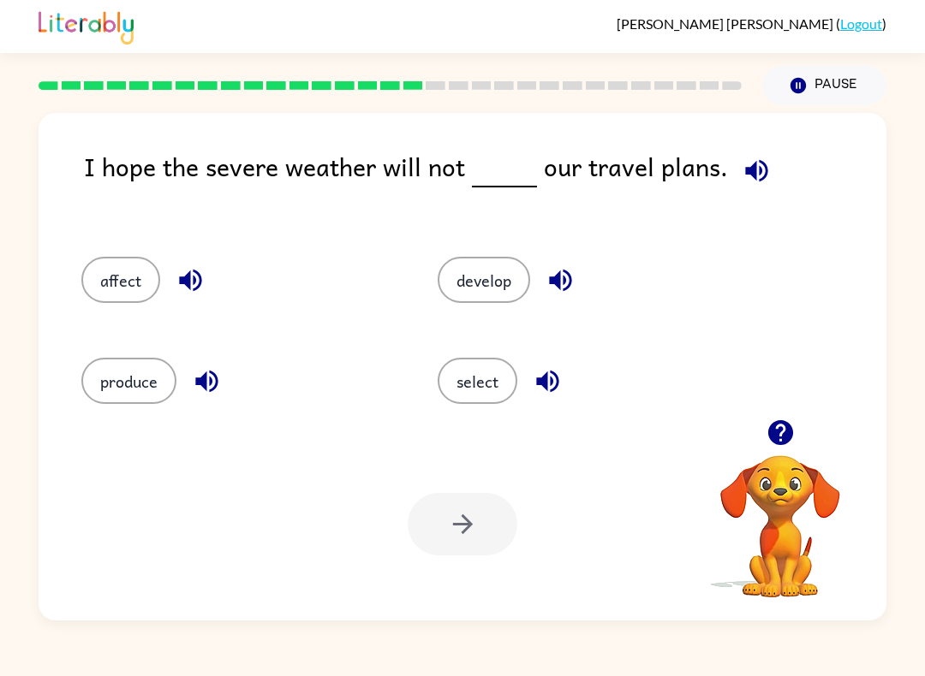
click at [757, 163] on icon "button" at bounding box center [756, 171] width 30 height 30
click at [141, 280] on button "affect" at bounding box center [120, 280] width 79 height 46
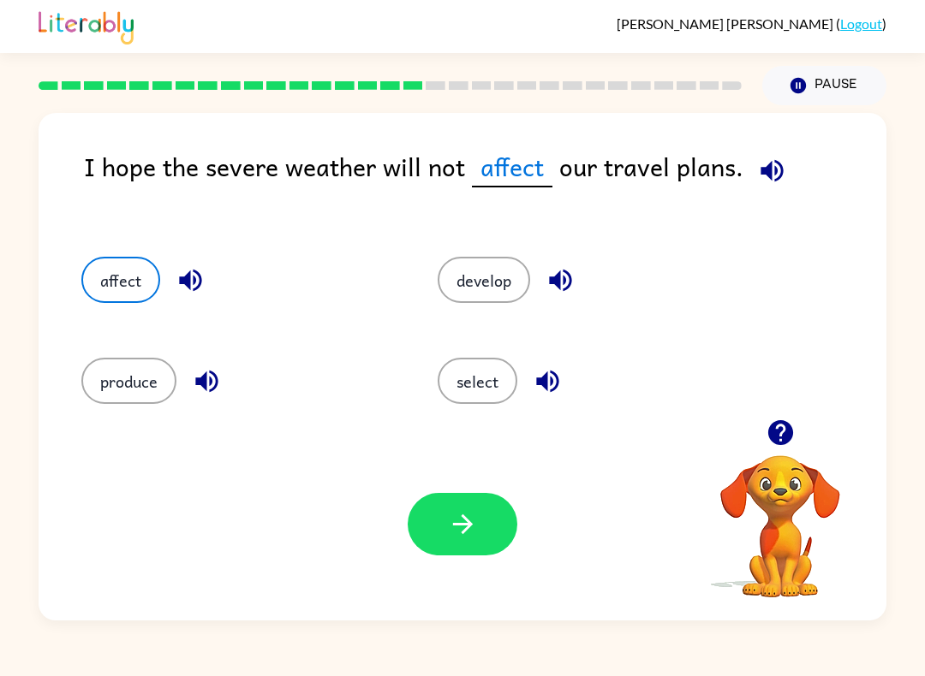
click at [771, 171] on icon "button" at bounding box center [771, 170] width 22 height 22
click at [492, 534] on button "button" at bounding box center [463, 524] width 110 height 62
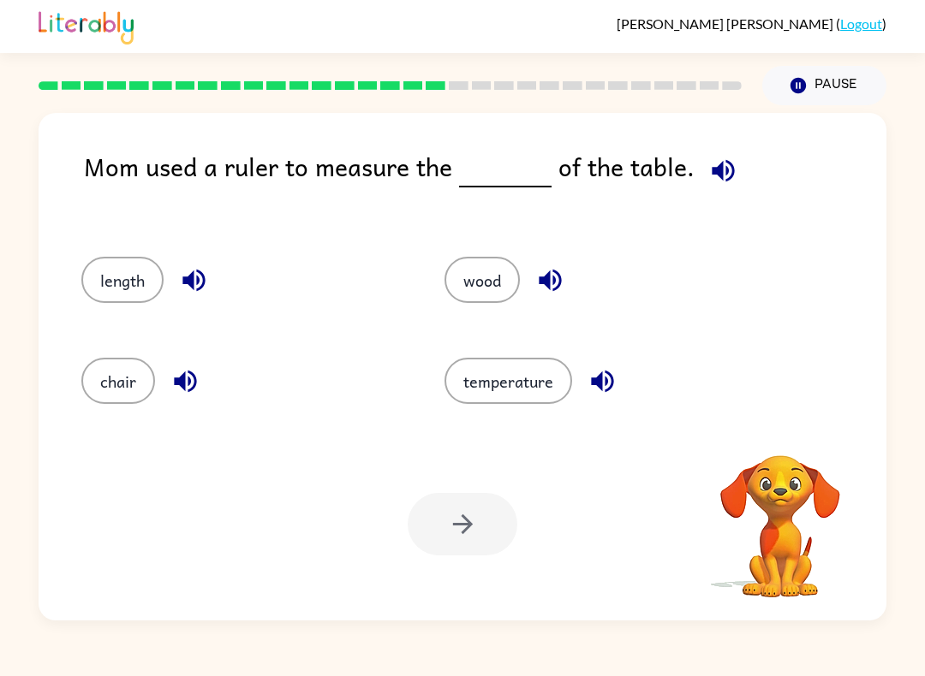
click at [790, 193] on div "Mom used a ruler to measure the of the table." at bounding box center [485, 184] width 802 height 75
click at [730, 170] on button "button" at bounding box center [723, 171] width 44 height 44
click at [129, 266] on button "length" at bounding box center [122, 280] width 82 height 46
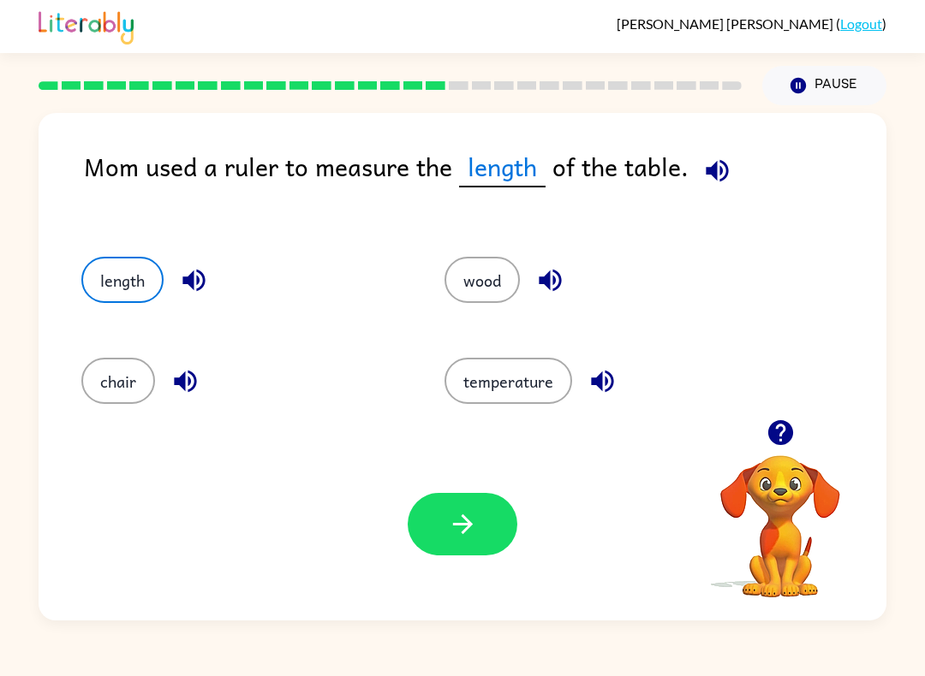
click at [720, 179] on icon "button" at bounding box center [716, 170] width 22 height 22
click at [478, 553] on button "button" at bounding box center [463, 524] width 110 height 62
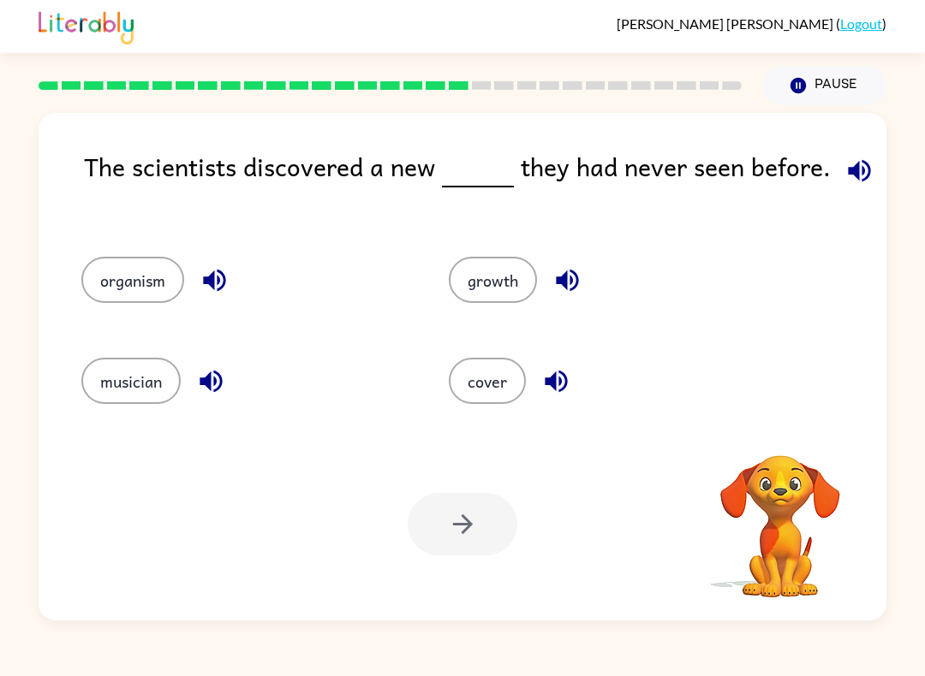
click at [844, 166] on icon "button" at bounding box center [859, 171] width 30 height 30
click at [158, 281] on button "organism" at bounding box center [132, 280] width 103 height 46
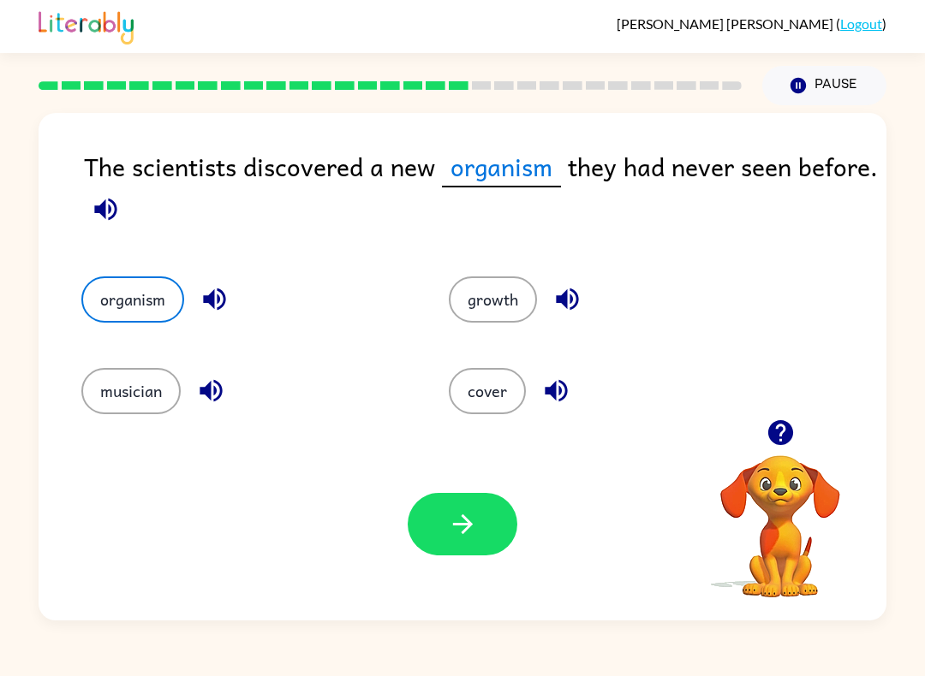
click at [491, 529] on button "button" at bounding box center [463, 524] width 110 height 62
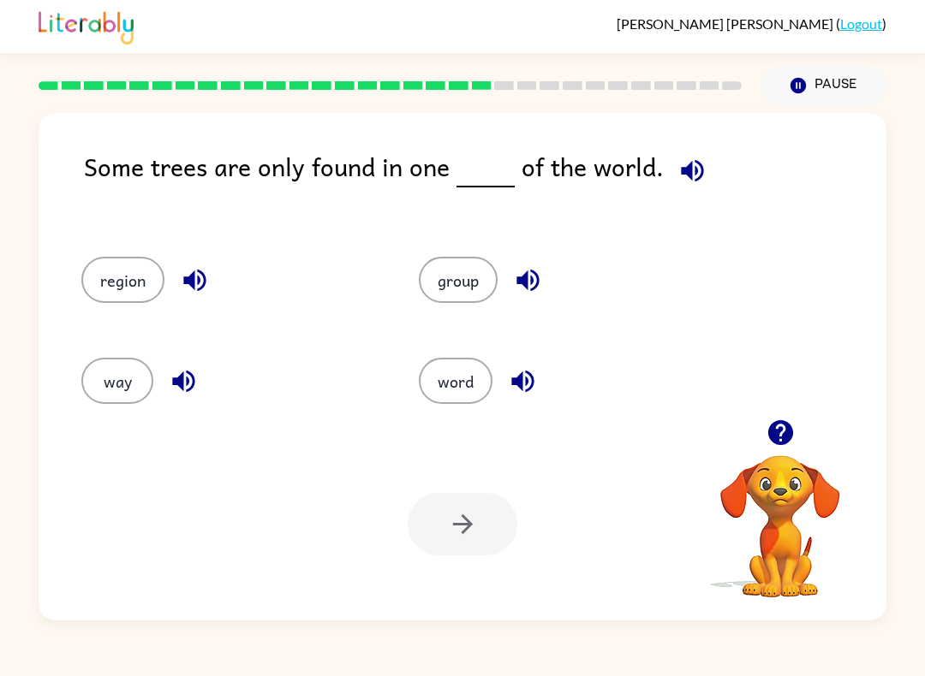
click at [690, 157] on icon "button" at bounding box center [692, 171] width 30 height 30
click at [473, 281] on button "group" at bounding box center [458, 280] width 79 height 46
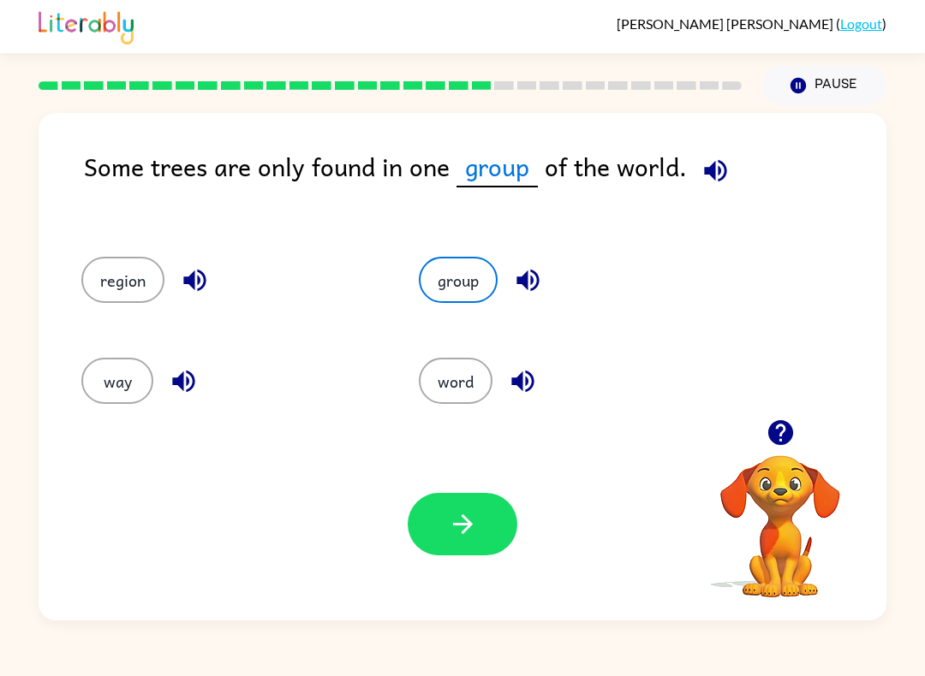
click at [711, 178] on icon "button" at bounding box center [715, 171] width 30 height 30
click at [481, 519] on button "button" at bounding box center [463, 524] width 110 height 62
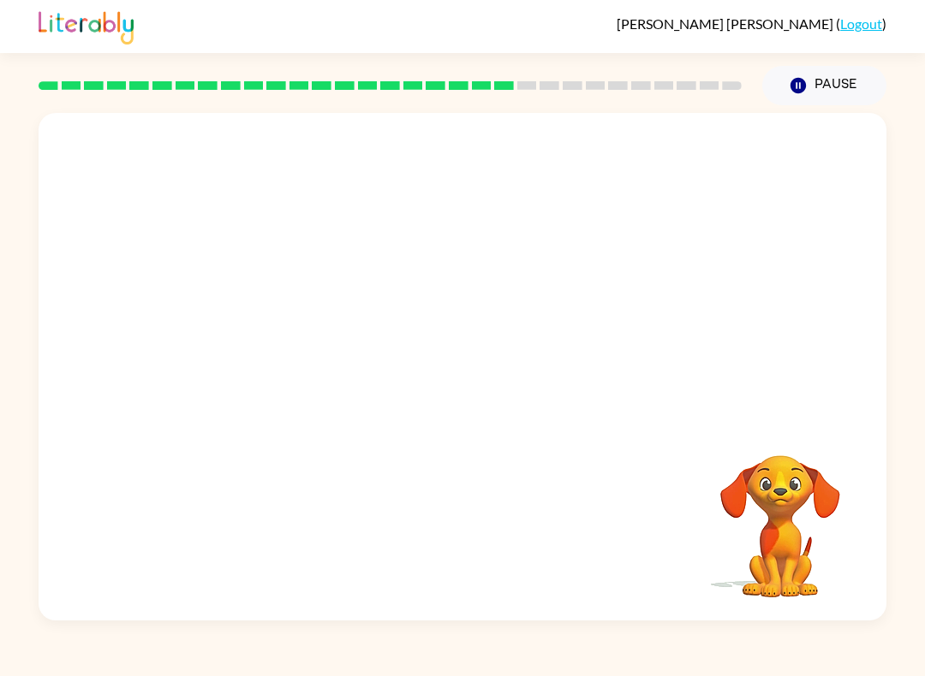
click at [599, 300] on video "Your browser must support playing .mp4 files to use Literably. Please try using…" at bounding box center [463, 266] width 848 height 306
click at [598, 300] on video "Your browser must support playing .mp4 files to use Literably. Please try using…" at bounding box center [463, 266] width 848 height 306
click at [576, 271] on video "Your browser must support playing .mp4 files to use Literably. Please try using…" at bounding box center [463, 266] width 848 height 306
click at [575, 271] on video "Your browser must support playing .mp4 files to use Literably. Please try using…" at bounding box center [463, 266] width 848 height 306
click at [580, 289] on video "Your browser must support playing .mp4 files to use Literably. Please try using…" at bounding box center [463, 266] width 848 height 306
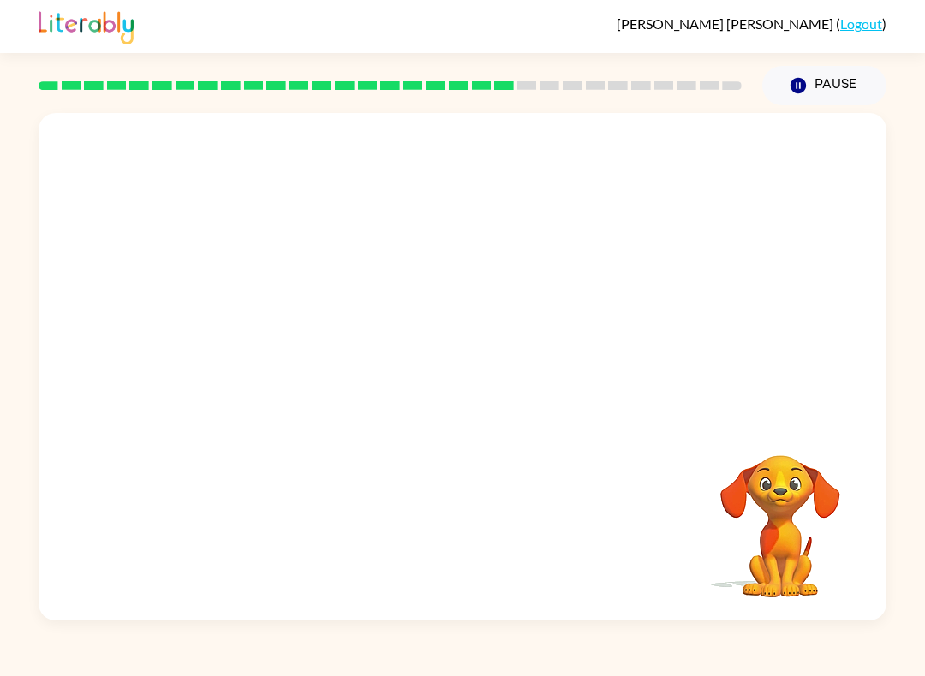
click at [580, 288] on video "Your browser must support playing .mp4 files to use Literably. Please try using…" at bounding box center [463, 266] width 848 height 306
click at [577, 367] on video "Your browser must support playing .mp4 files to use Literably. Please try using…" at bounding box center [463, 266] width 848 height 306
click at [542, 256] on video "Your browser must support playing .mp4 files to use Literably. Please try using…" at bounding box center [463, 266] width 848 height 306
click at [541, 255] on video "Your browser must support playing .mp4 files to use Literably. Please try using…" at bounding box center [463, 266] width 848 height 306
click at [598, 294] on video "Your browser must support playing .mp4 files to use Literably. Please try using…" at bounding box center [463, 266] width 848 height 306
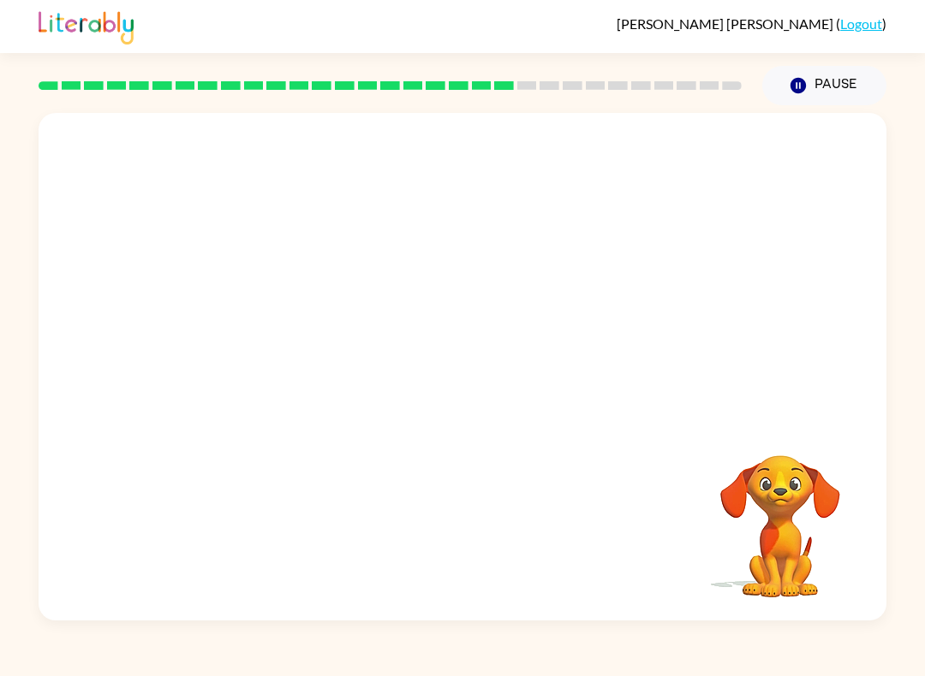
click at [568, 273] on video "Your browser must support playing .mp4 files to use Literably. Please try using…" at bounding box center [463, 266] width 848 height 306
click at [594, 271] on video "Your browser must support playing .mp4 files to use Literably. Please try using…" at bounding box center [463, 266] width 848 height 306
click at [577, 270] on video "Your browser must support playing .mp4 files to use Literably. Please try using…" at bounding box center [463, 266] width 848 height 306
click at [577, 269] on video "Your browser must support playing .mp4 files to use Literably. Please try using…" at bounding box center [463, 266] width 848 height 306
click at [473, 366] on icon "button" at bounding box center [463, 375] width 30 height 30
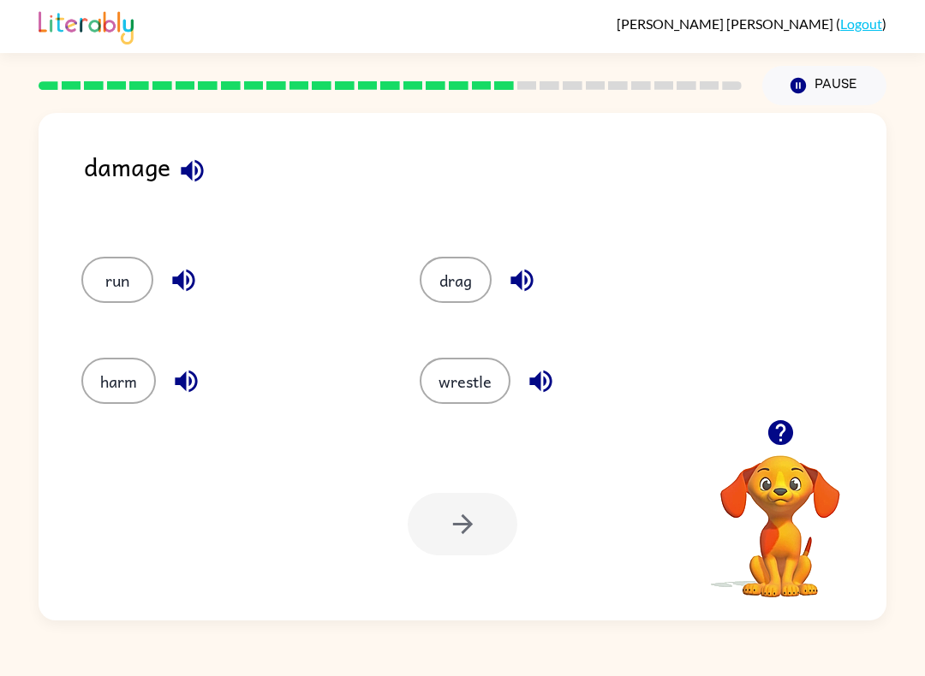
click at [194, 167] on icon "button" at bounding box center [192, 171] width 30 height 30
click at [207, 186] on icon "button" at bounding box center [192, 171] width 30 height 30
click at [526, 291] on icon "button" at bounding box center [521, 281] width 22 height 22
click at [534, 395] on icon "button" at bounding box center [541, 381] width 30 height 30
click at [169, 385] on button "button" at bounding box center [186, 382] width 44 height 44
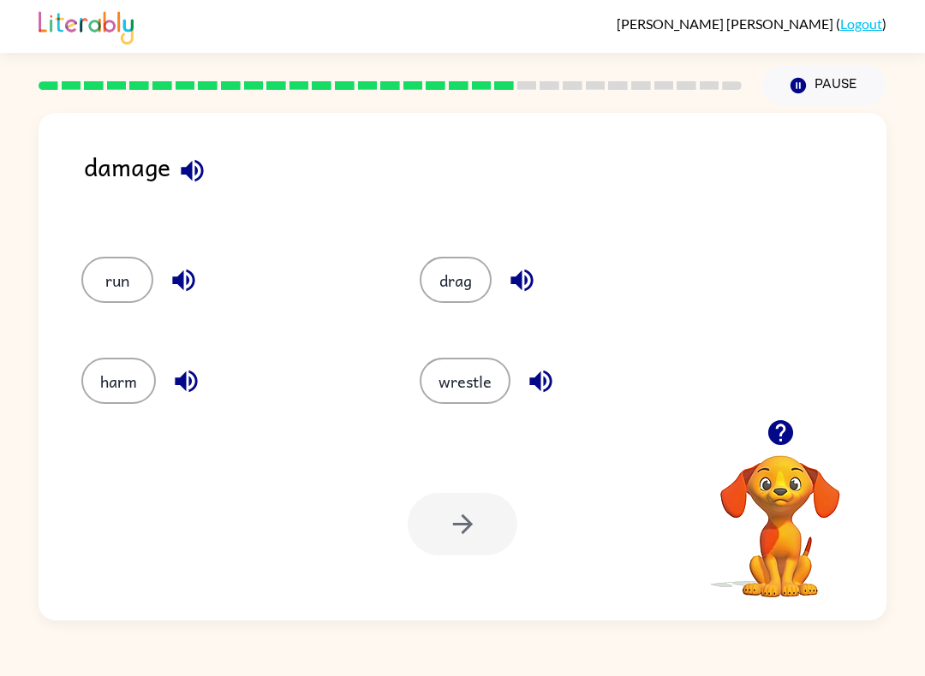
click at [203, 246] on div "run" at bounding box center [218, 274] width 338 height 101
click at [202, 245] on div "run" at bounding box center [218, 274] width 338 height 101
click at [197, 284] on icon "button" at bounding box center [184, 280] width 30 height 30
click at [487, 391] on button "wrestle" at bounding box center [464, 381] width 91 height 46
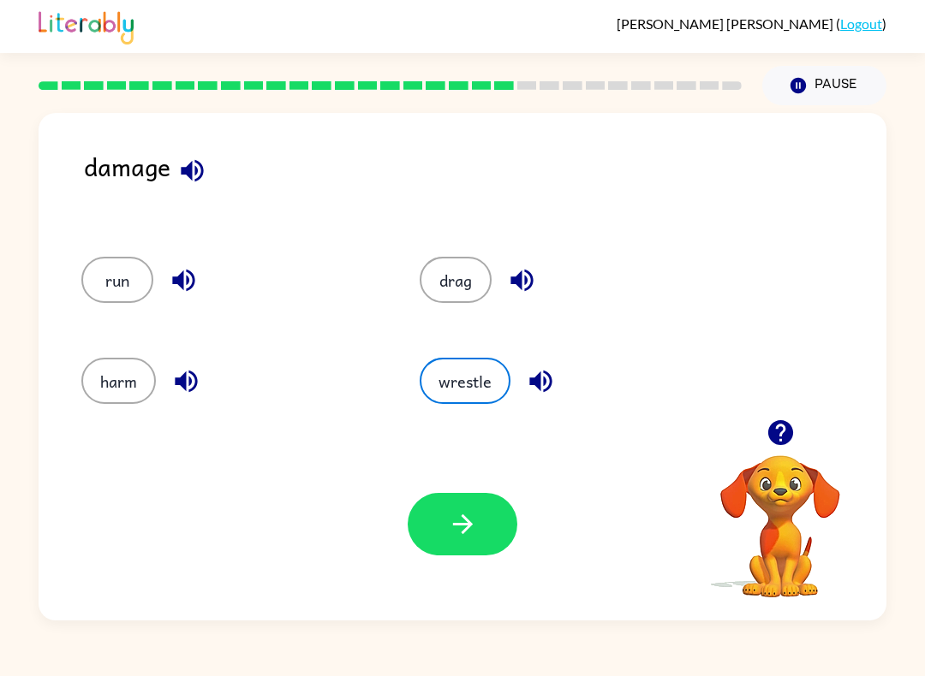
click at [491, 550] on button "button" at bounding box center [463, 524] width 110 height 62
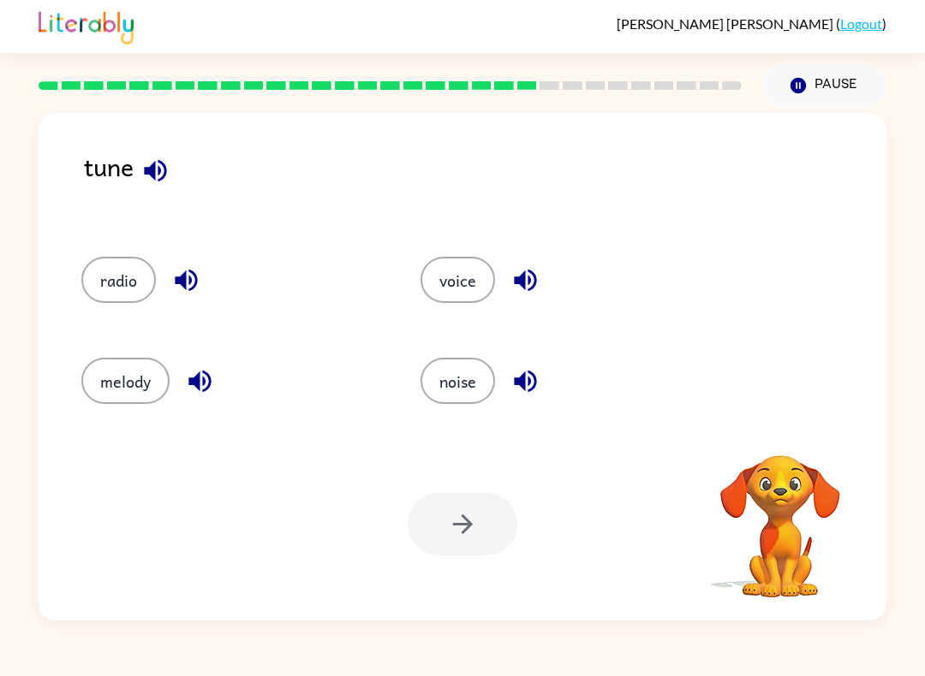
click at [172, 166] on button "button" at bounding box center [156, 171] width 44 height 44
click at [141, 176] on icon "button" at bounding box center [155, 171] width 30 height 30
click at [458, 293] on button "voice" at bounding box center [457, 280] width 74 height 46
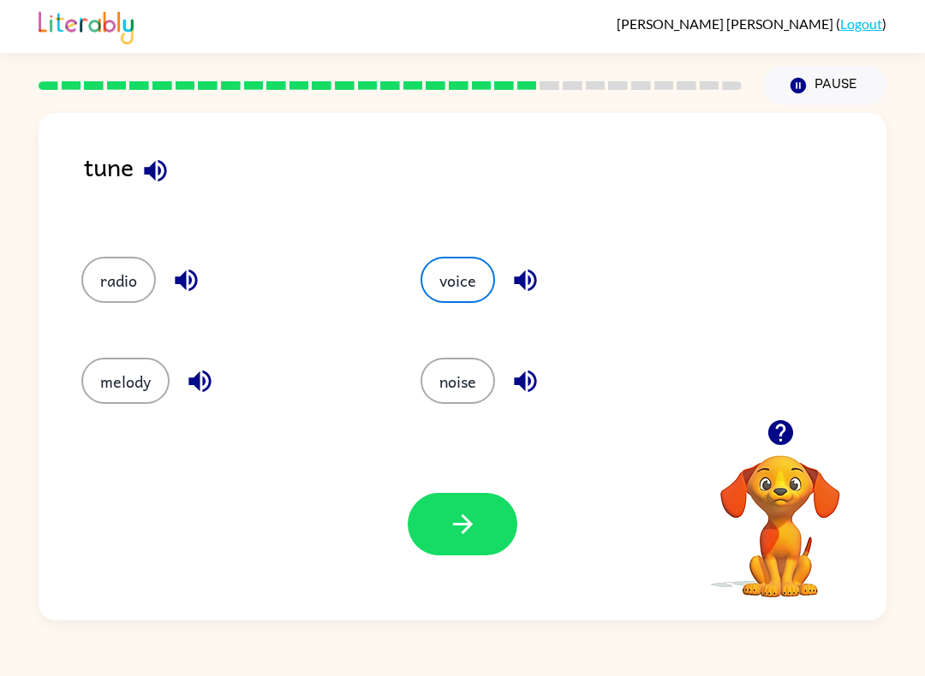
click at [523, 284] on icon "button" at bounding box center [525, 281] width 22 height 22
click at [125, 383] on button "melody" at bounding box center [125, 381] width 88 height 46
click at [204, 390] on icon "button" at bounding box center [199, 382] width 22 height 22
click at [485, 517] on button "button" at bounding box center [463, 524] width 110 height 62
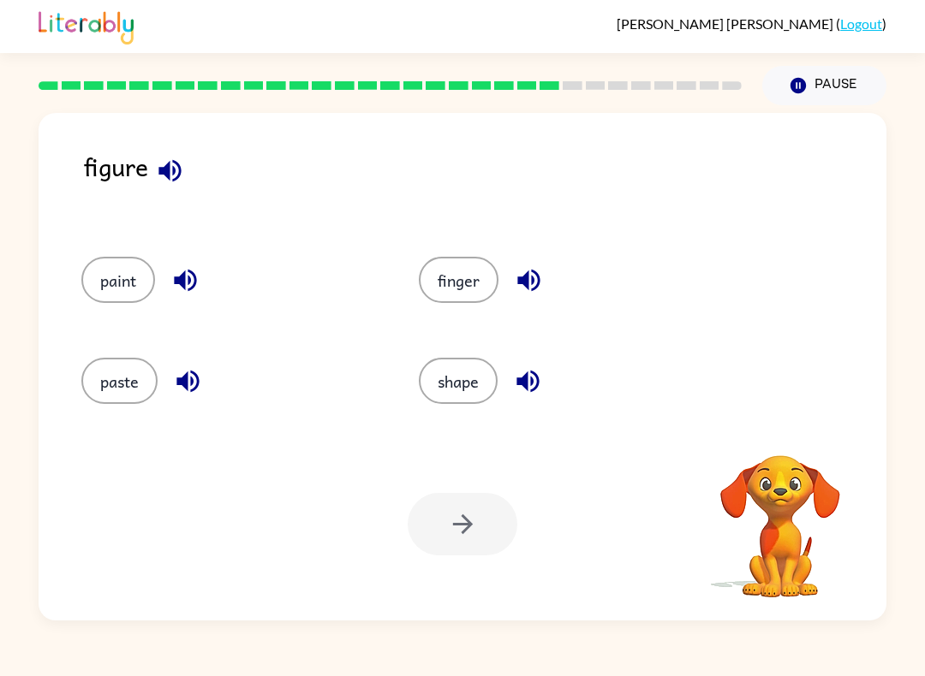
click at [181, 185] on icon "button" at bounding box center [170, 171] width 30 height 30
click at [177, 184] on icon "button" at bounding box center [170, 171] width 30 height 30
click at [175, 153] on button "button" at bounding box center [170, 171] width 44 height 44
click at [166, 179] on icon "button" at bounding box center [170, 171] width 30 height 30
click at [549, 373] on button "button" at bounding box center [528, 382] width 44 height 44
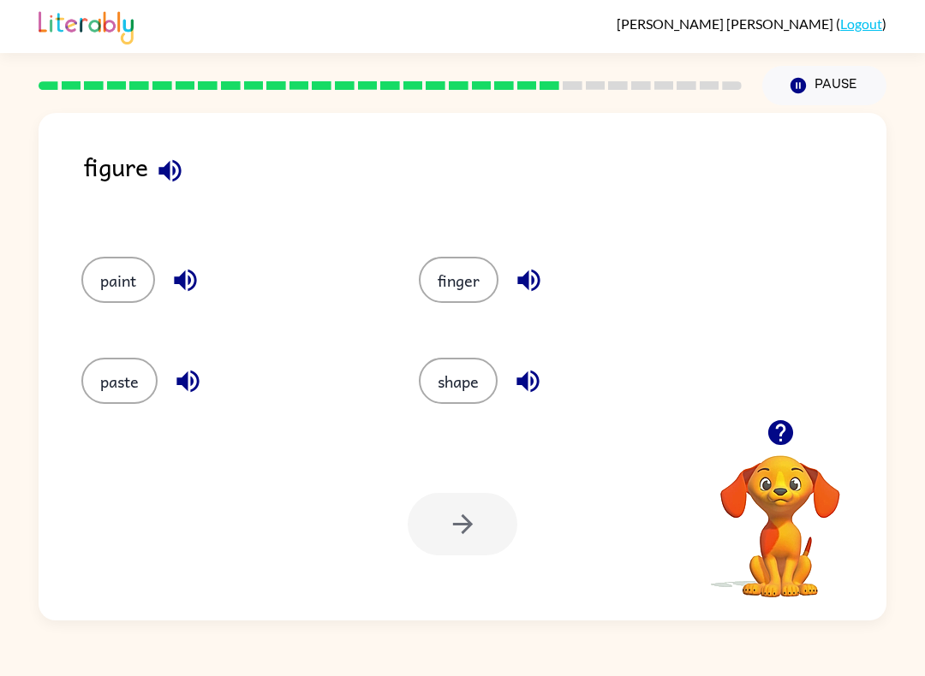
click at [539, 282] on icon "button" at bounding box center [528, 281] width 22 height 22
click at [202, 381] on icon "button" at bounding box center [188, 381] width 30 height 30
click at [201, 380] on icon "button" at bounding box center [188, 381] width 30 height 30
click at [200, 277] on icon "button" at bounding box center [185, 280] width 30 height 30
click at [195, 165] on div "figure" at bounding box center [485, 184] width 802 height 75
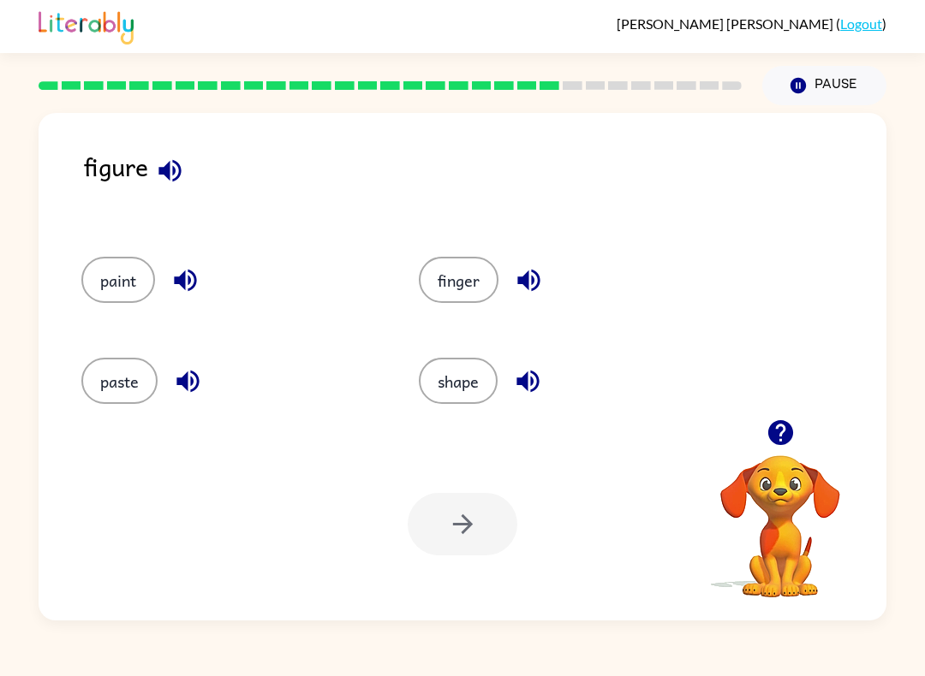
click at [167, 166] on icon "button" at bounding box center [169, 170] width 22 height 22
click at [472, 389] on button "shape" at bounding box center [458, 381] width 79 height 46
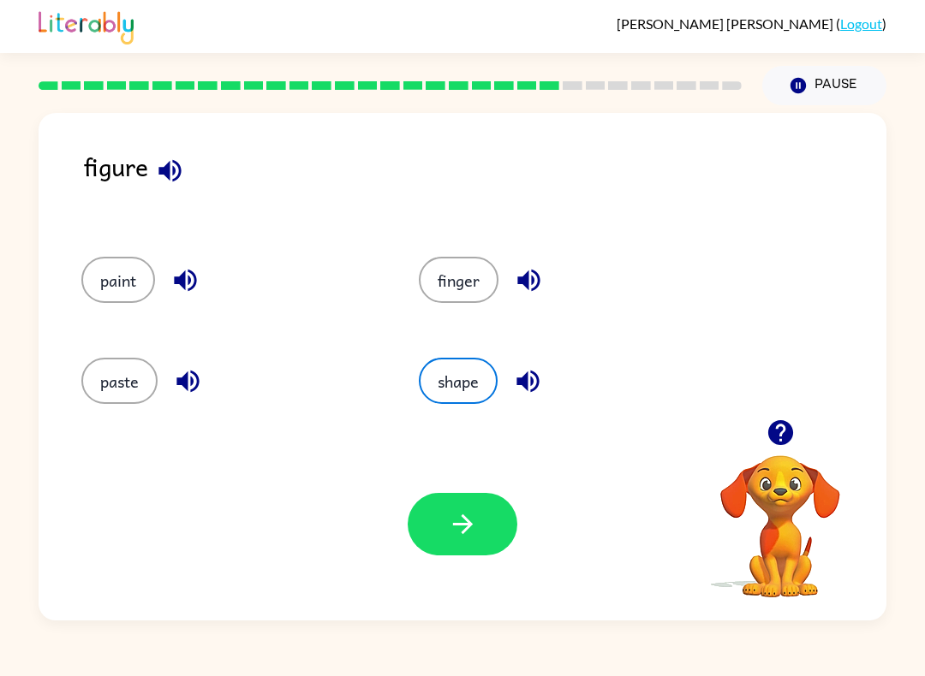
click at [517, 379] on icon "button" at bounding box center [528, 381] width 30 height 30
click at [466, 537] on icon "button" at bounding box center [463, 524] width 30 height 30
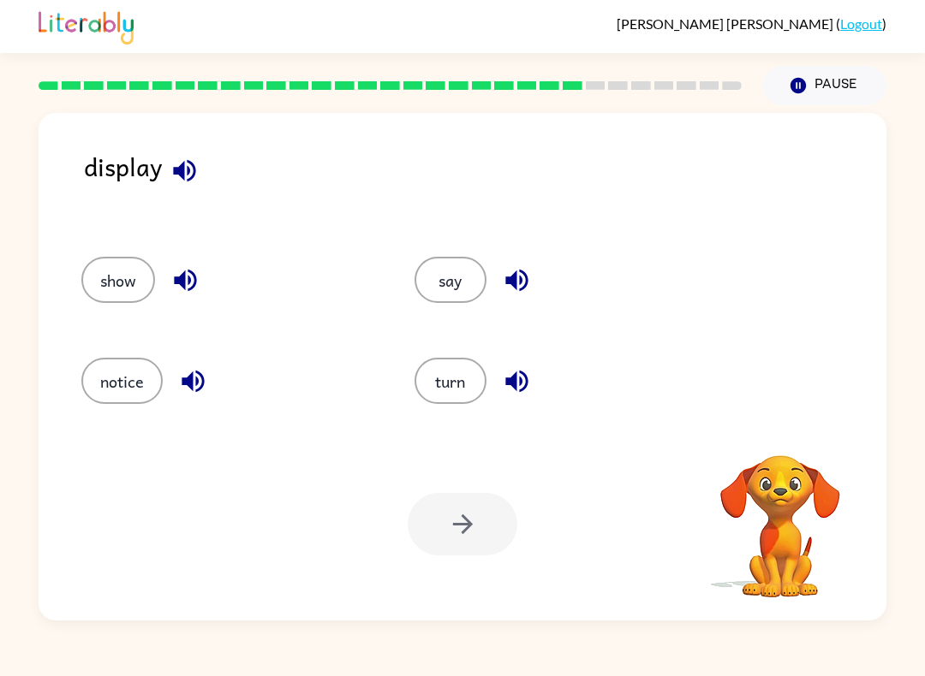
click at [195, 165] on icon "button" at bounding box center [185, 171] width 30 height 30
click at [189, 158] on icon "button" at bounding box center [185, 171] width 30 height 30
click at [187, 276] on icon "button" at bounding box center [185, 280] width 30 height 30
click at [536, 281] on button "button" at bounding box center [517, 281] width 44 height 44
click at [537, 410] on div "turn" at bounding box center [548, 375] width 333 height 101
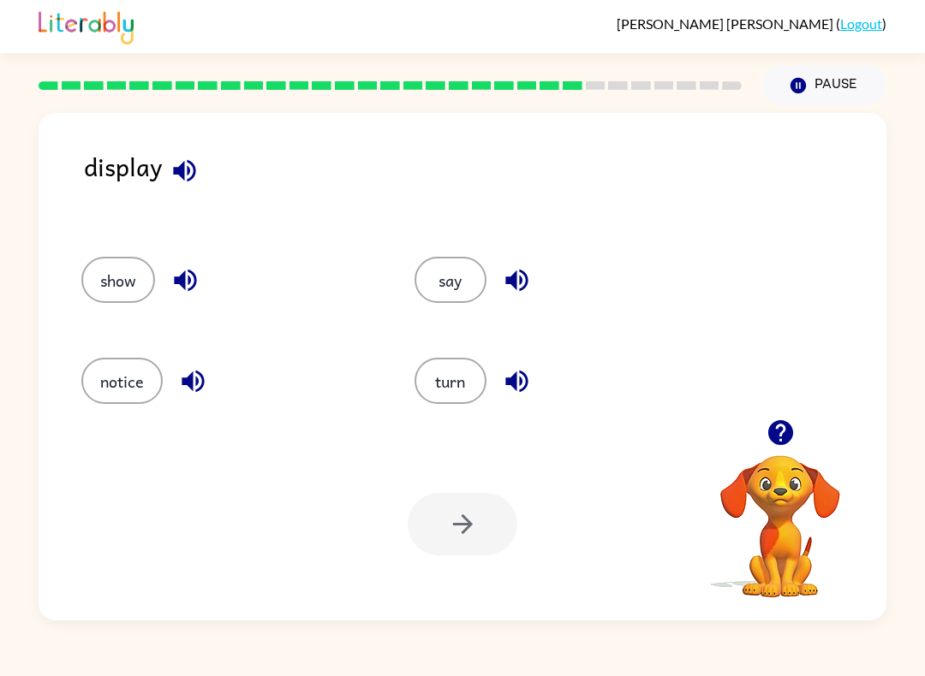
click at [106, 270] on button "show" at bounding box center [118, 280] width 74 height 46
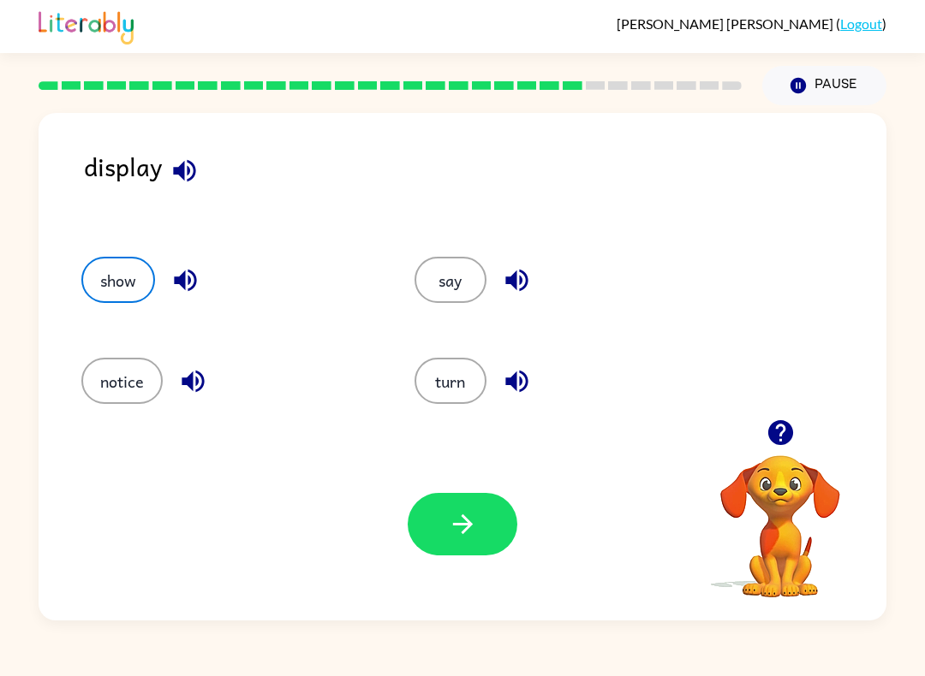
click at [446, 570] on div "Your browser must support playing .mp4 files to use Literably. Please try using…" at bounding box center [463, 524] width 848 height 193
click at [420, 502] on button "button" at bounding box center [463, 524] width 110 height 62
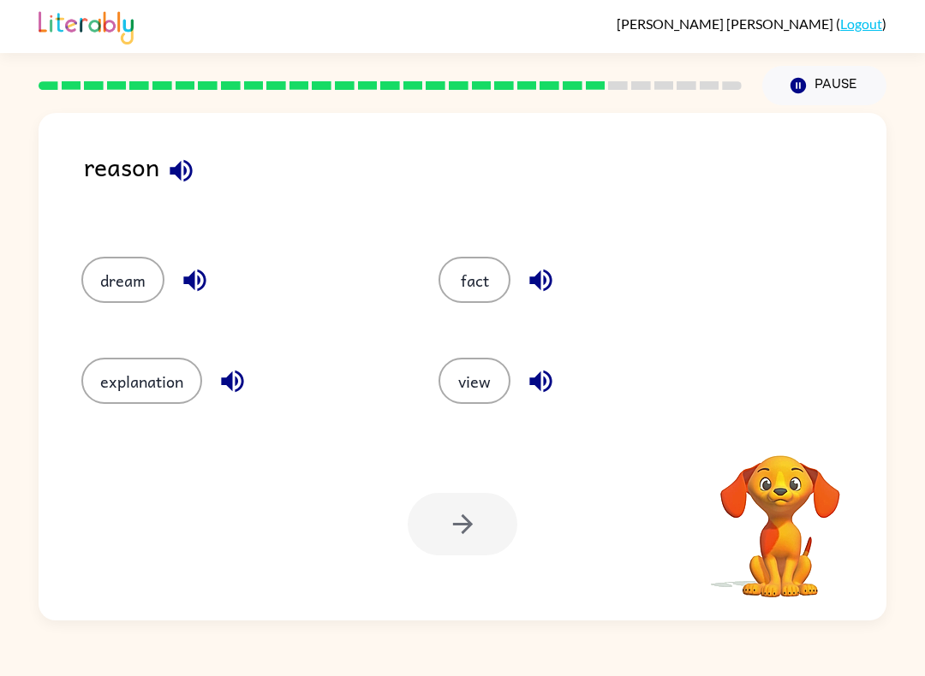
click at [215, 265] on div "dream" at bounding box center [240, 280] width 318 height 46
click at [160, 378] on button "explanation" at bounding box center [141, 381] width 121 height 46
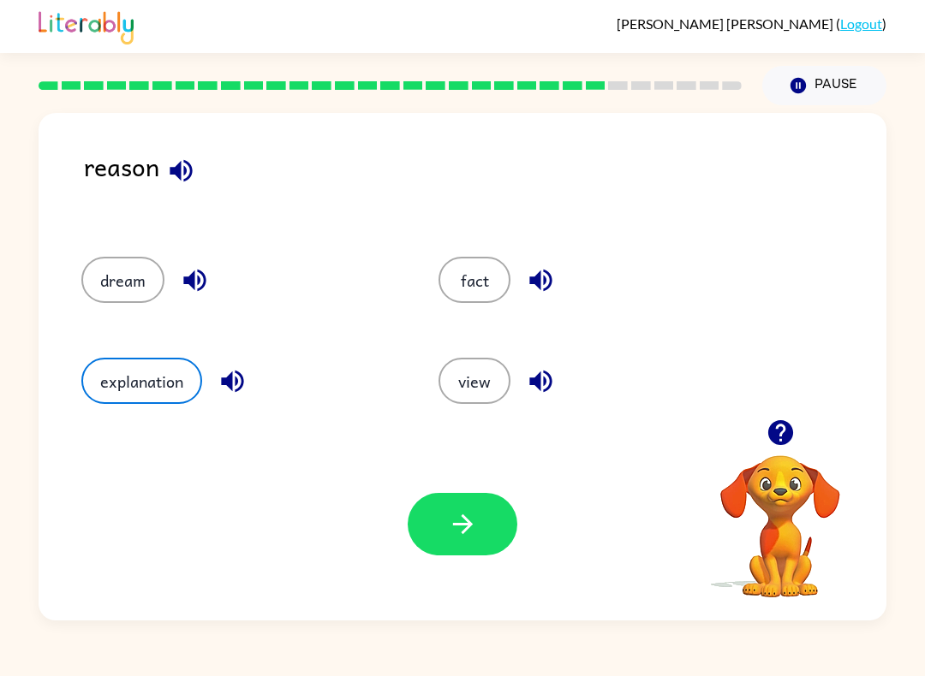
click at [471, 526] on icon "button" at bounding box center [462, 525] width 20 height 20
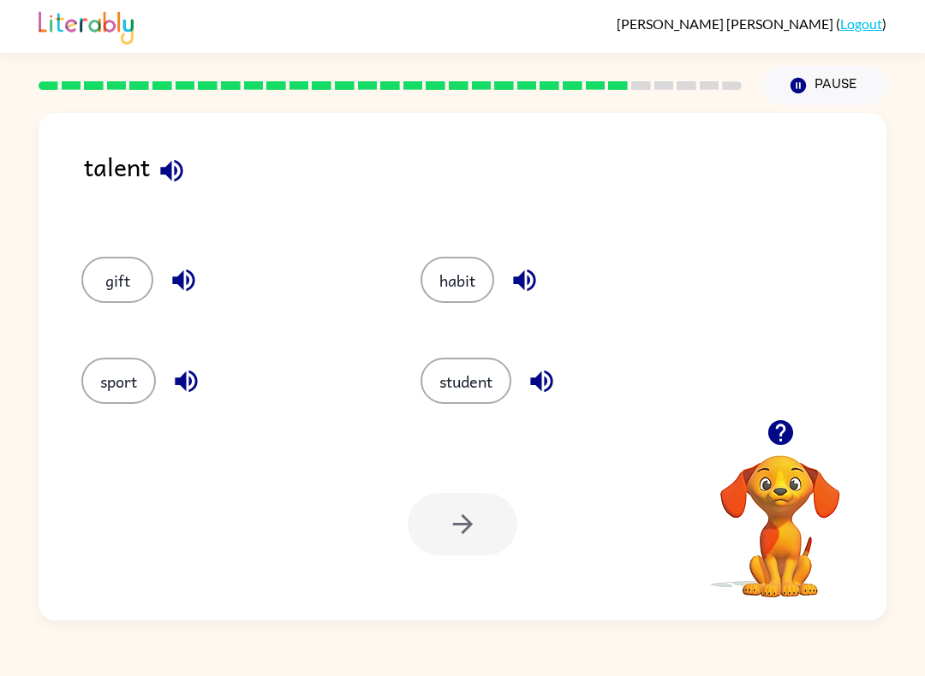
click at [176, 177] on icon "button" at bounding box center [172, 171] width 30 height 30
click at [472, 272] on button "habit" at bounding box center [457, 280] width 74 height 46
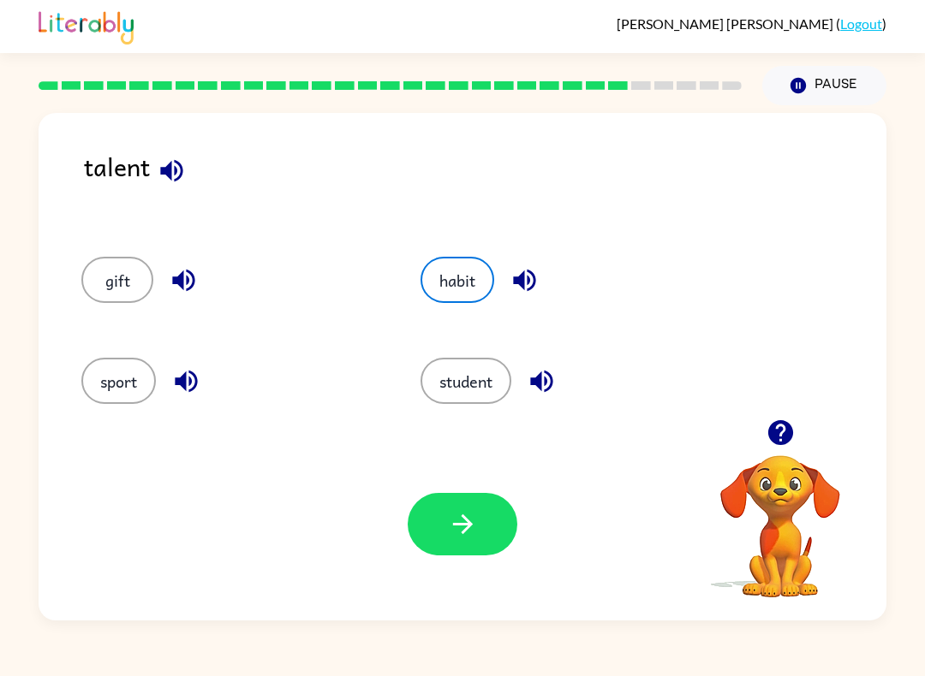
click at [464, 568] on div "Your browser must support playing .mp4 files to use Literably. Please try using…" at bounding box center [463, 524] width 848 height 193
click at [451, 543] on button "button" at bounding box center [463, 524] width 110 height 62
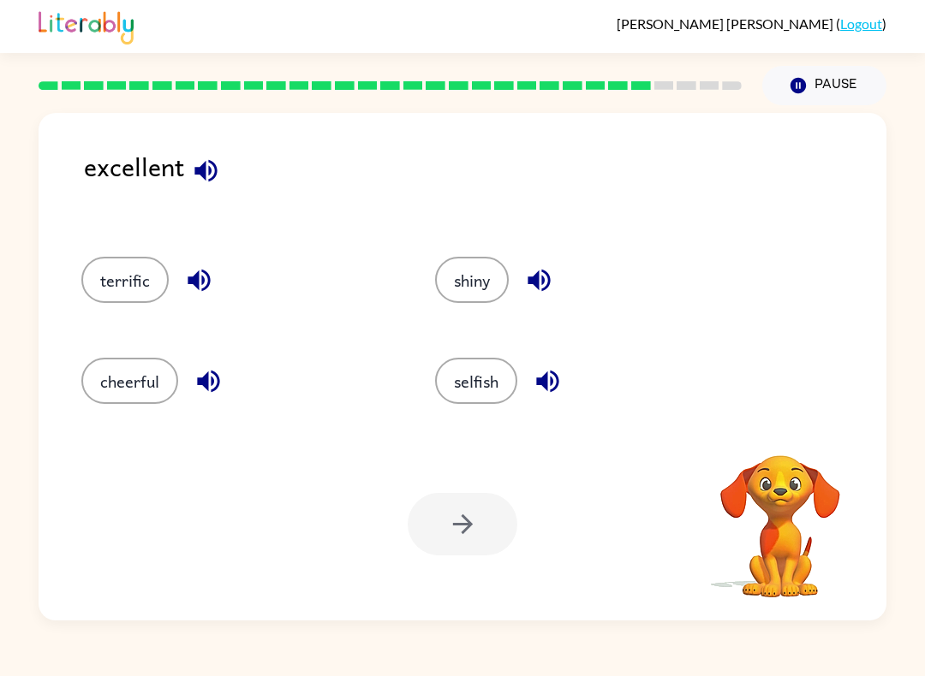
click at [200, 189] on button "button" at bounding box center [206, 171] width 44 height 44
click at [206, 381] on icon "button" at bounding box center [208, 382] width 22 height 22
click at [235, 283] on div "terrific" at bounding box center [238, 280] width 314 height 46
click at [199, 280] on icon "button" at bounding box center [199, 280] width 30 height 30
click at [558, 377] on icon "button" at bounding box center [547, 381] width 30 height 30
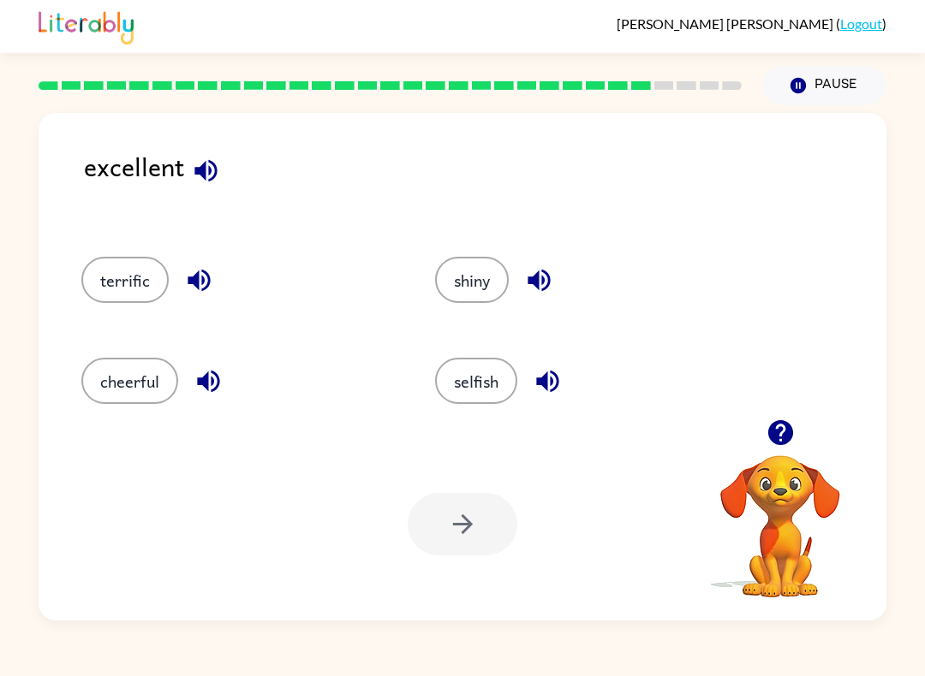
click at [143, 283] on button "terrific" at bounding box center [124, 280] width 87 height 46
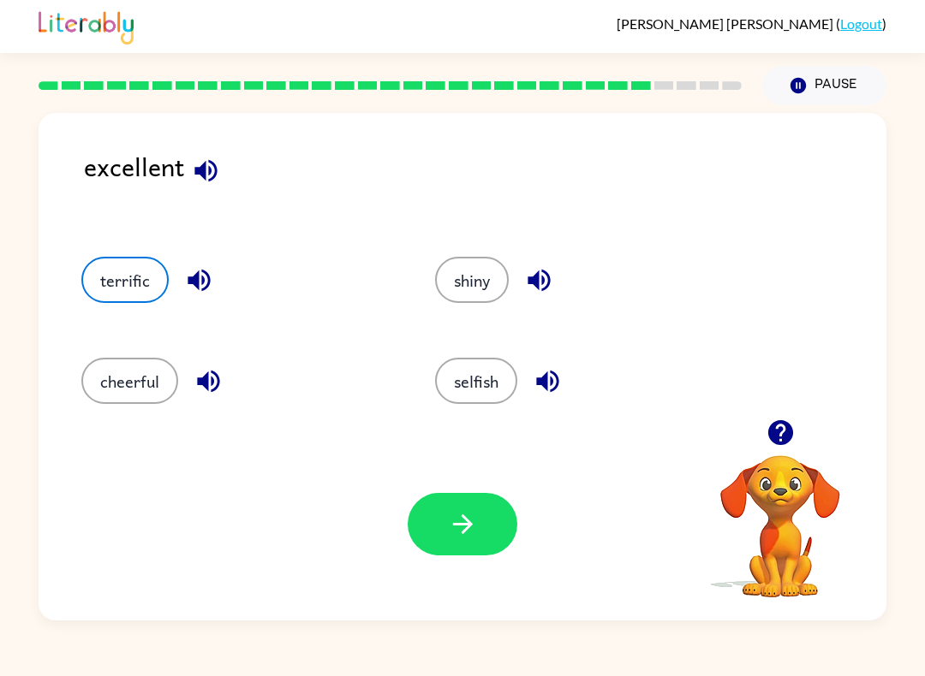
click at [526, 531] on div "Your browser must support playing .mp4 files to use Literably. Please try using…" at bounding box center [463, 524] width 848 height 193
click at [455, 510] on icon "button" at bounding box center [463, 524] width 30 height 30
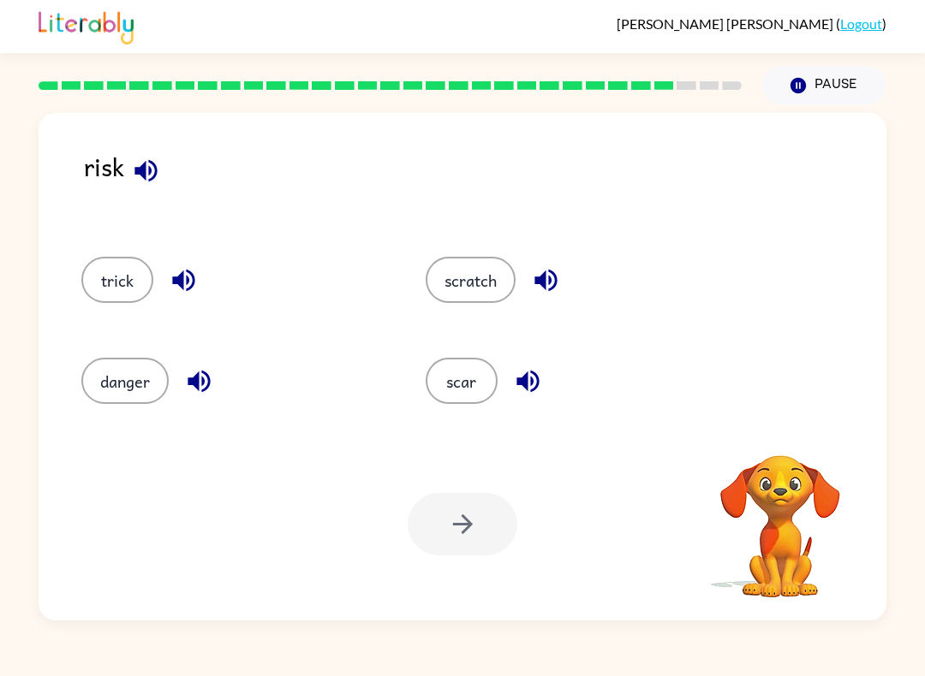
click at [152, 164] on icon "button" at bounding box center [145, 170] width 22 height 22
click at [149, 156] on button "button" at bounding box center [146, 171] width 44 height 44
click at [766, 437] on icon "button" at bounding box center [780, 433] width 30 height 30
click at [782, 442] on icon "button" at bounding box center [779, 432] width 25 height 25
click at [165, 164] on button "button" at bounding box center [146, 171] width 44 height 44
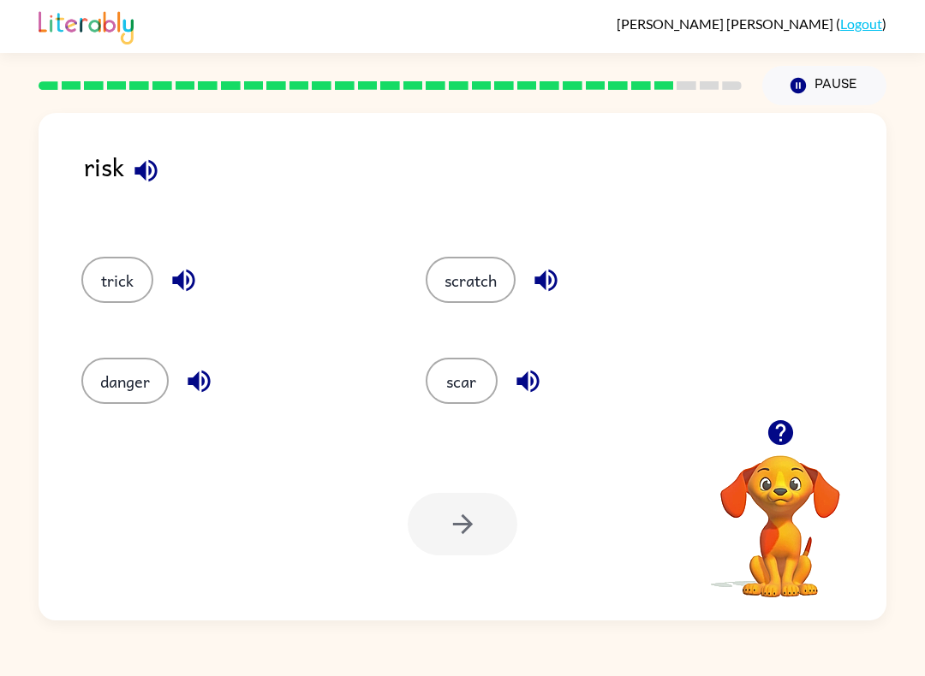
click at [163, 390] on button "danger" at bounding box center [124, 381] width 87 height 46
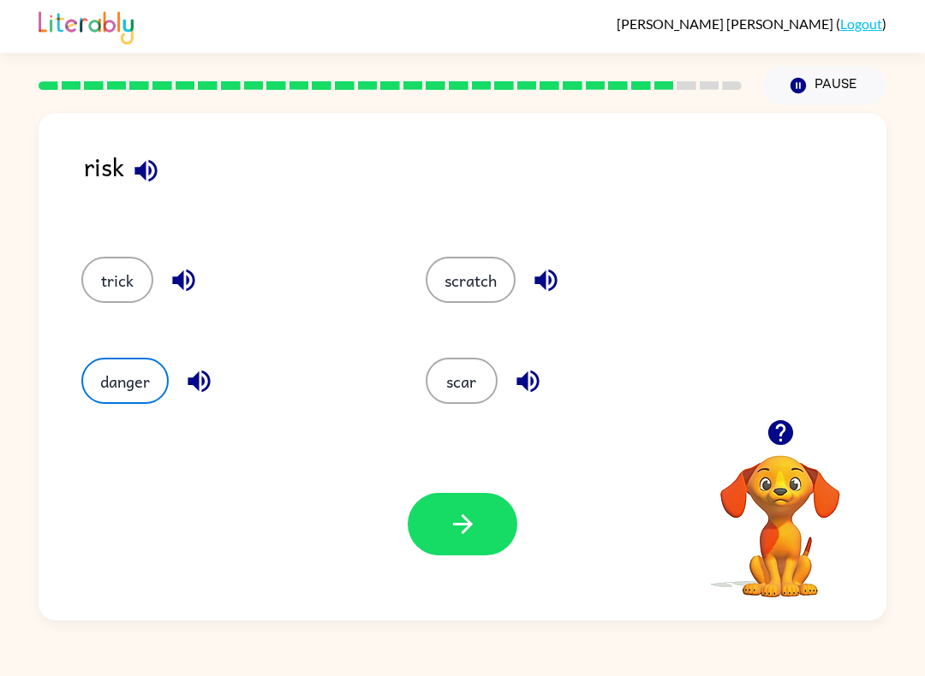
click at [397, 540] on div "Your browser must support playing .mp4 files to use Literably. Please try using…" at bounding box center [463, 524] width 848 height 193
click at [466, 519] on icon "button" at bounding box center [462, 525] width 20 height 20
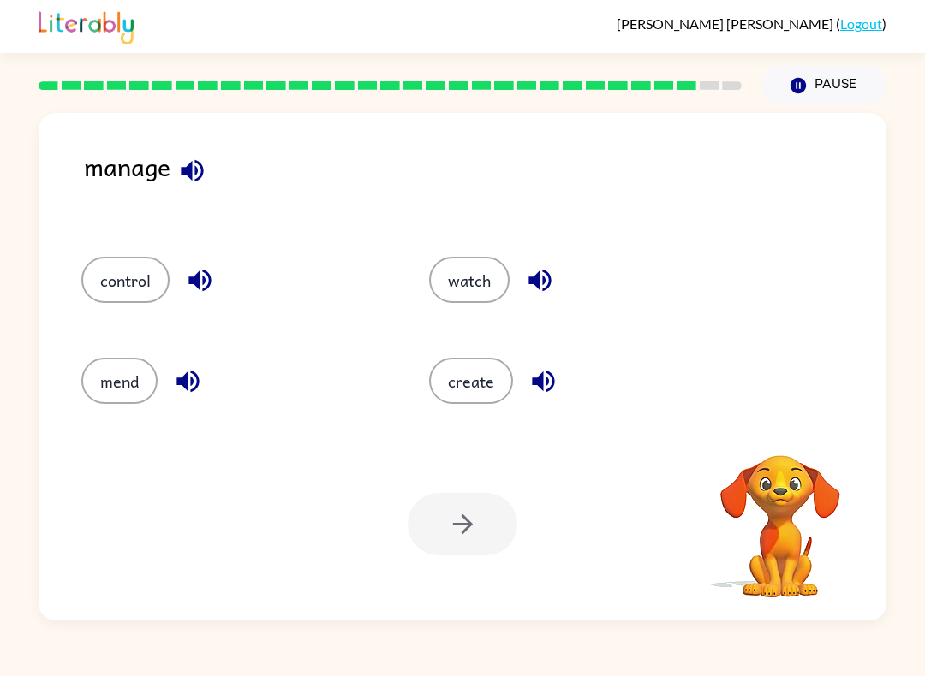
click at [191, 186] on icon "button" at bounding box center [192, 171] width 30 height 30
click at [149, 389] on button "mend" at bounding box center [119, 381] width 76 height 46
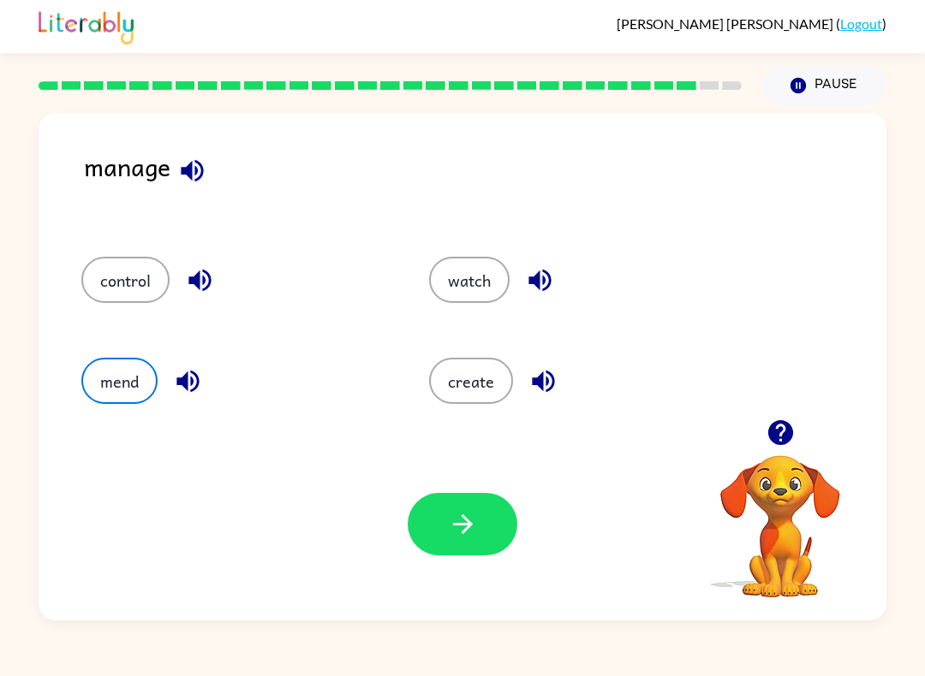
click at [207, 384] on button "button" at bounding box center [188, 382] width 44 height 44
click at [187, 395] on icon "button" at bounding box center [188, 381] width 30 height 30
click at [437, 512] on button "button" at bounding box center [463, 524] width 110 height 62
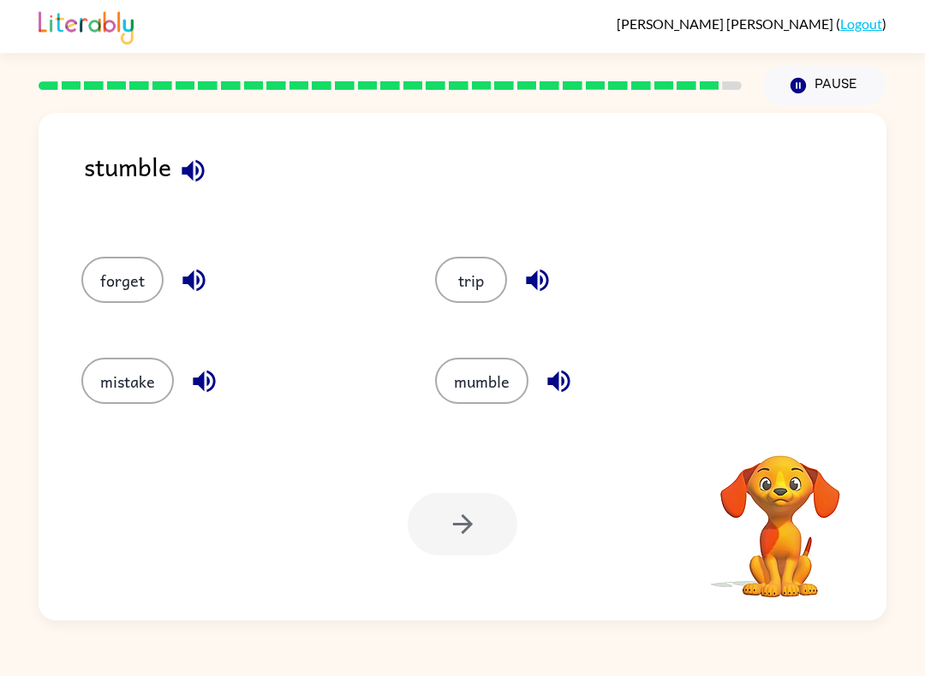
click at [207, 169] on icon "button" at bounding box center [193, 171] width 30 height 30
click at [218, 384] on icon "button" at bounding box center [204, 381] width 30 height 30
click at [130, 378] on button "mistake" at bounding box center [127, 381] width 92 height 46
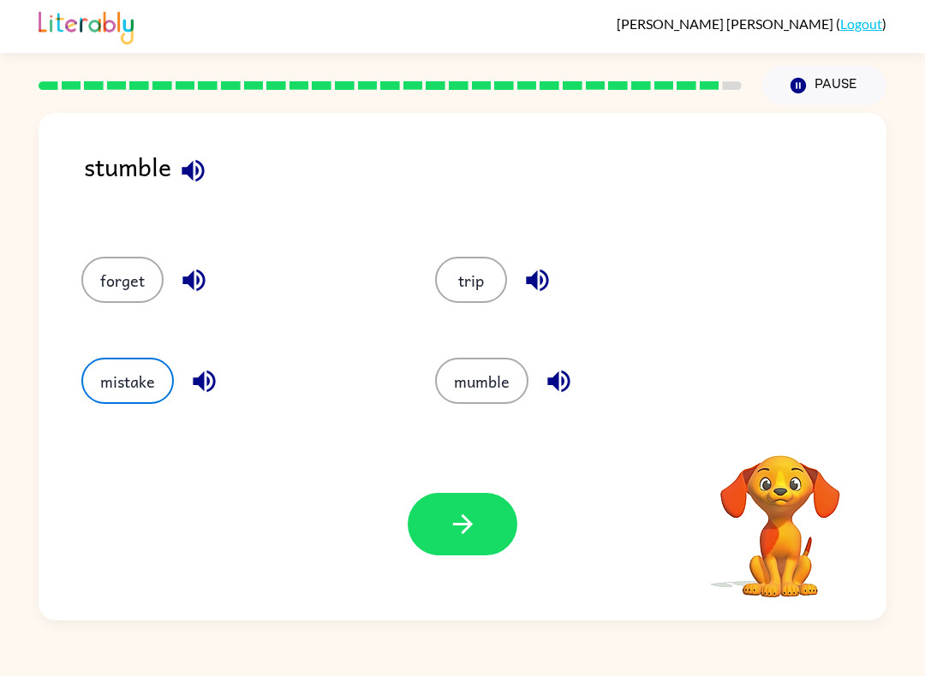
click at [451, 532] on icon "button" at bounding box center [463, 524] width 30 height 30
